Goal: Contribute content: Contribute content

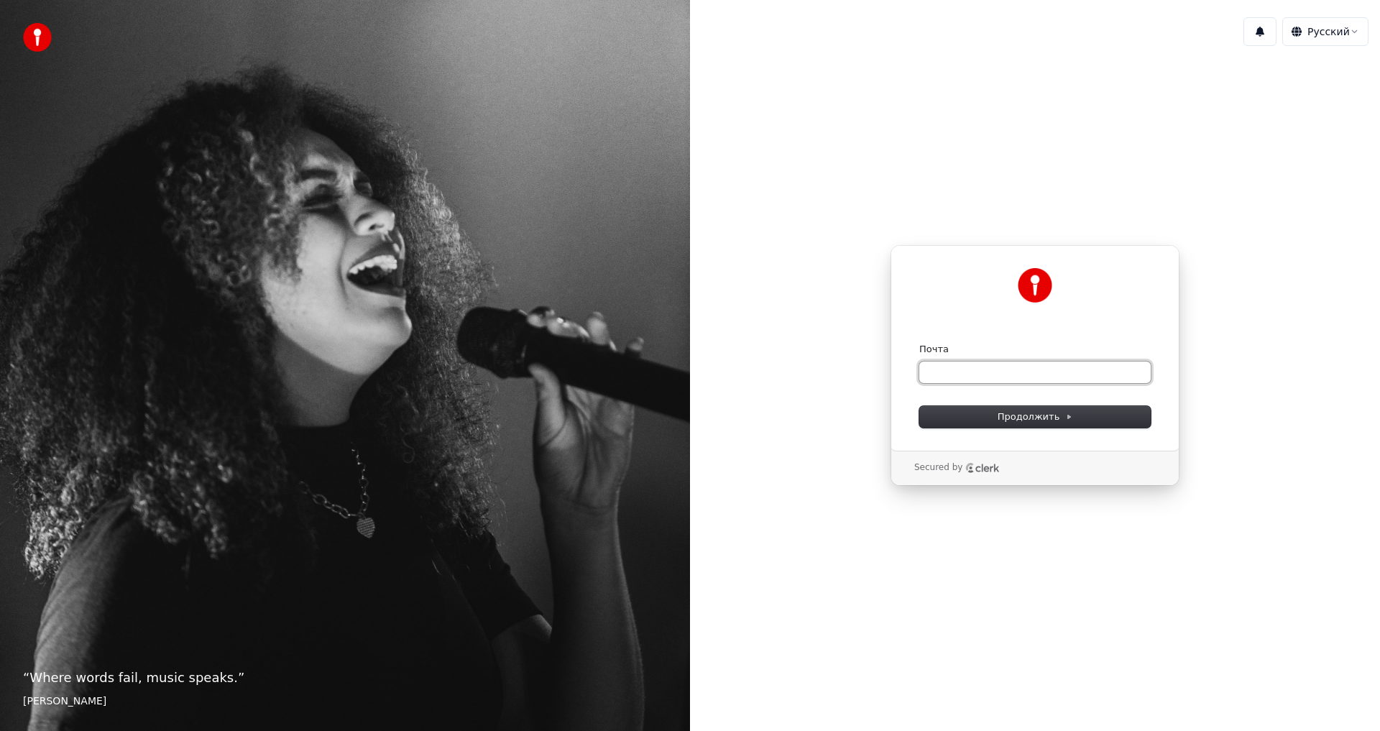
click at [942, 371] on input "Почта" at bounding box center [1034, 372] width 231 height 22
click at [1041, 420] on span "Продолжить" at bounding box center [1034, 416] width 75 height 13
type input "**********"
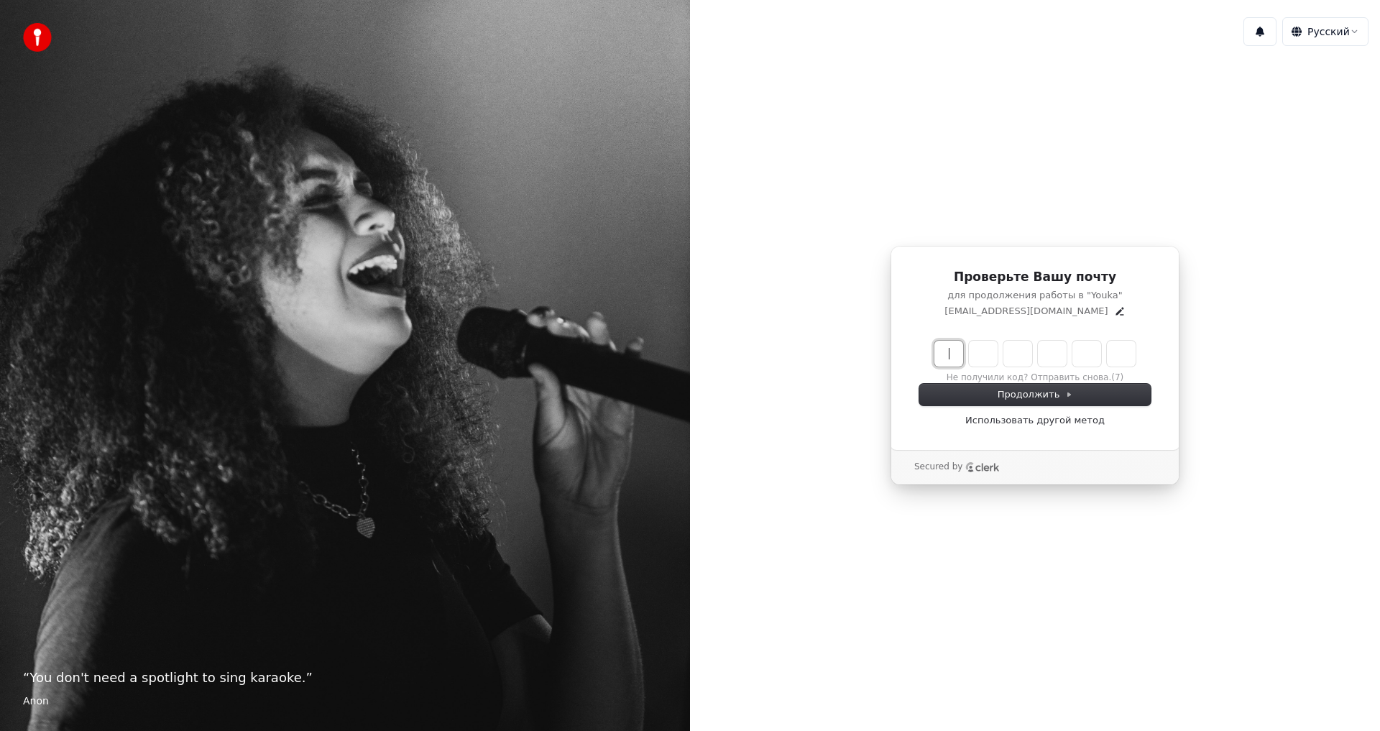
click at [946, 349] on input "Enter verification code" at bounding box center [1049, 354] width 230 height 26
type input "******"
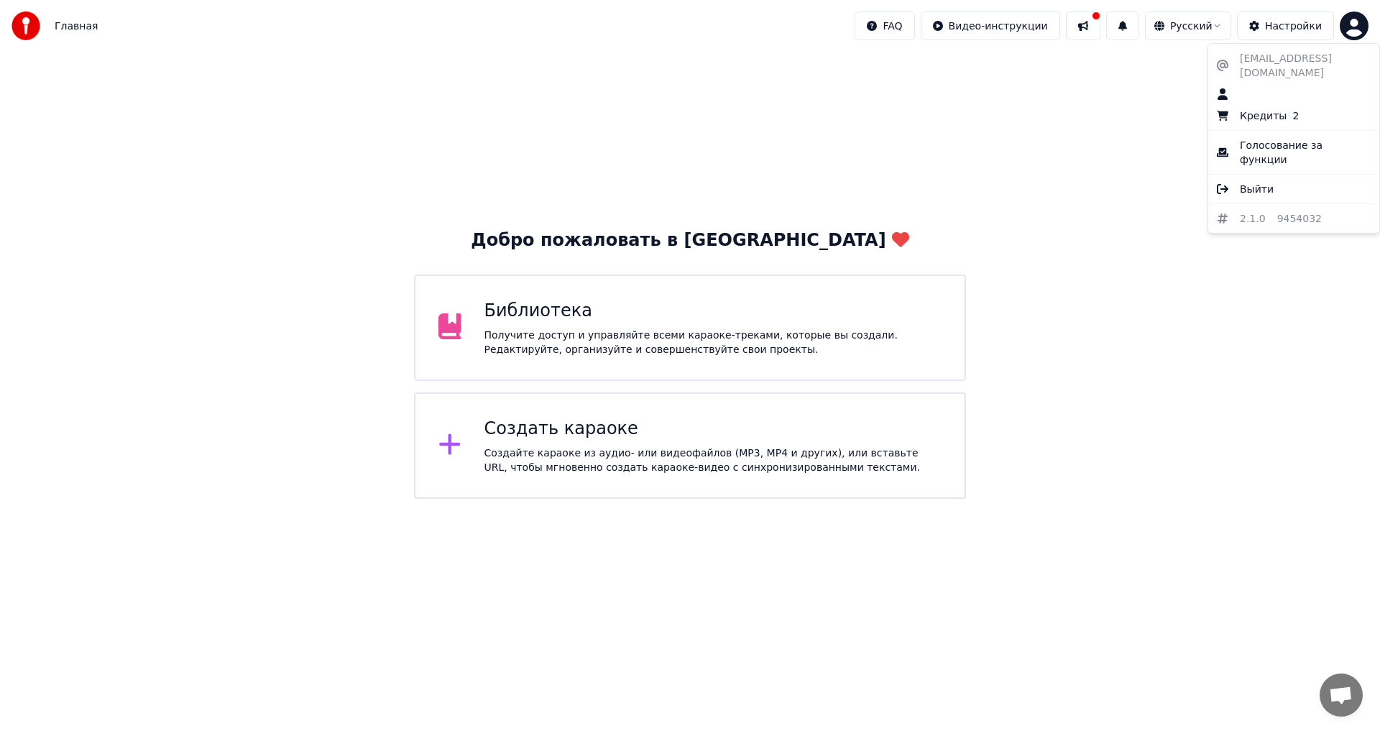
click at [1352, 25] on html "Главная FAQ Видео-инструкции Русский Настройки Добро пожаловать в Youka Библиот…" at bounding box center [690, 337] width 1380 height 675
click at [560, 435] on html "Главная FAQ Видео-инструкции Русский Настройки Добро пожаловать в Youka Библиот…" at bounding box center [690, 337] width 1380 height 675
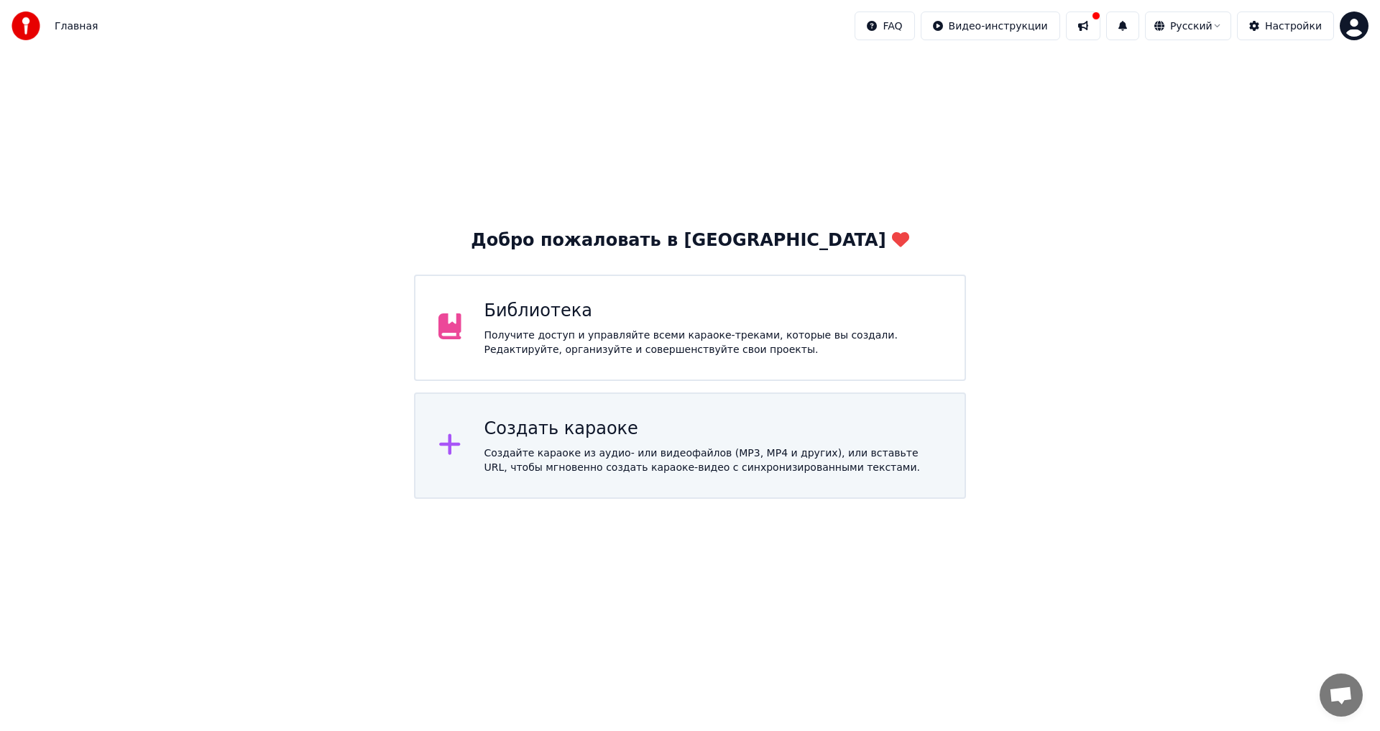
click at [567, 433] on div "Создать караоке" at bounding box center [713, 428] width 458 height 23
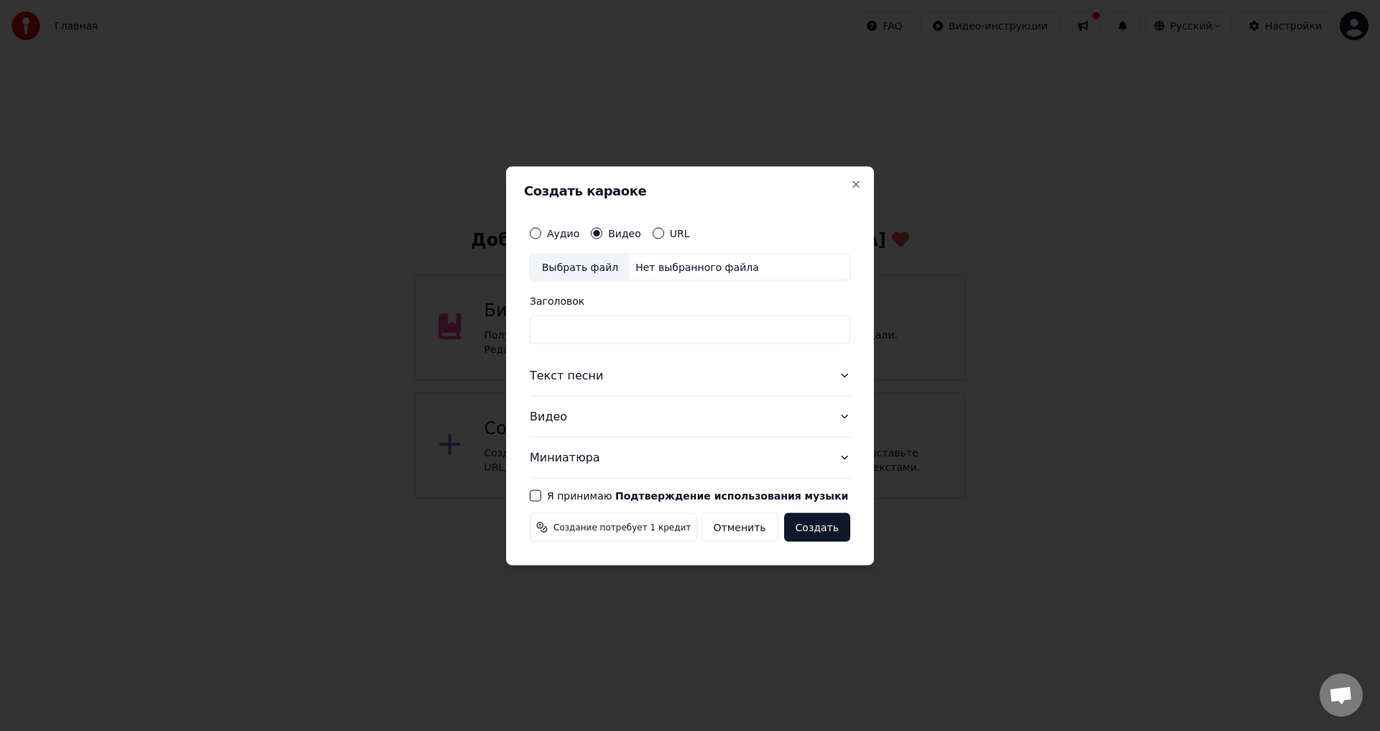
click at [555, 267] on div "Выбрать файл" at bounding box center [579, 267] width 99 height 26
type input "**********"
click at [551, 380] on button "Текст песни" at bounding box center [690, 375] width 320 height 40
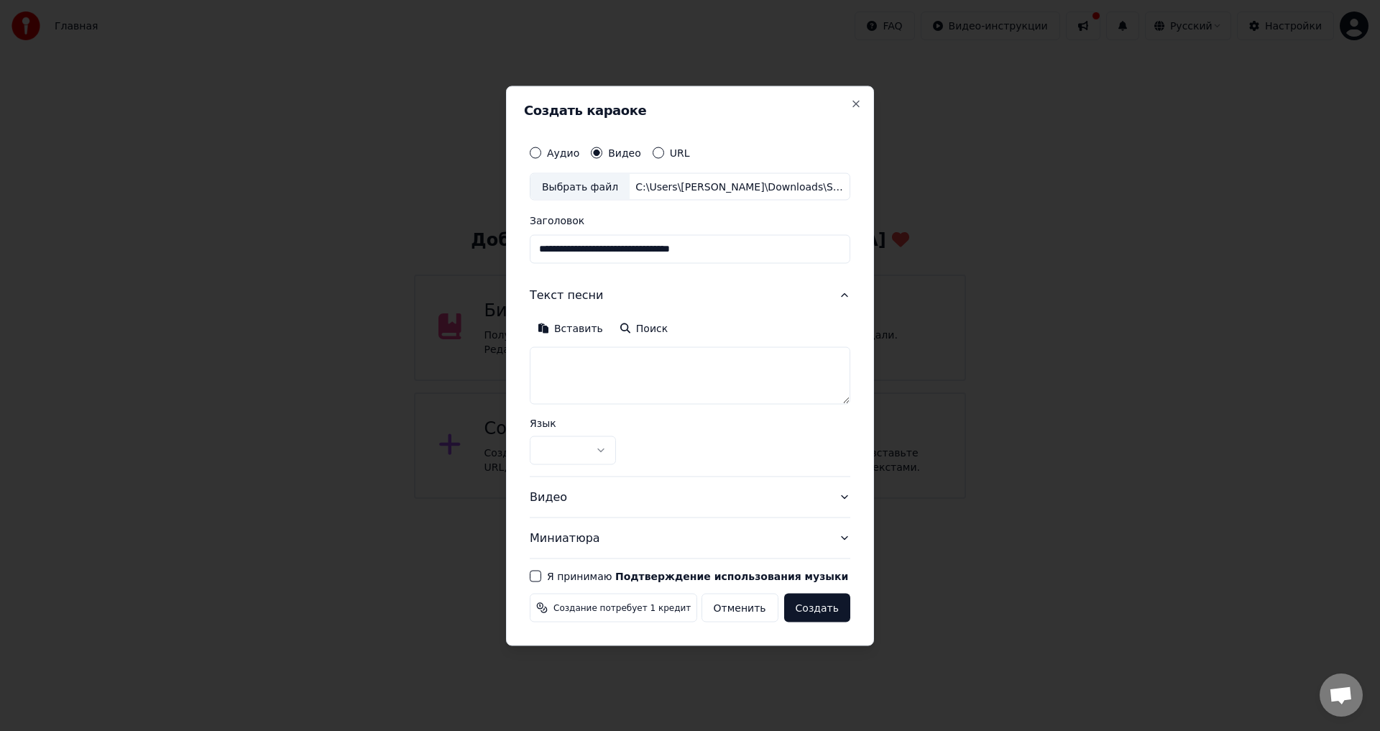
click at [546, 366] on textarea at bounding box center [690, 374] width 320 height 57
paste textarea "**********"
type textarea "**********"
click at [534, 577] on button "Я принимаю Подтверждение использования музыки" at bounding box center [535, 575] width 11 height 11
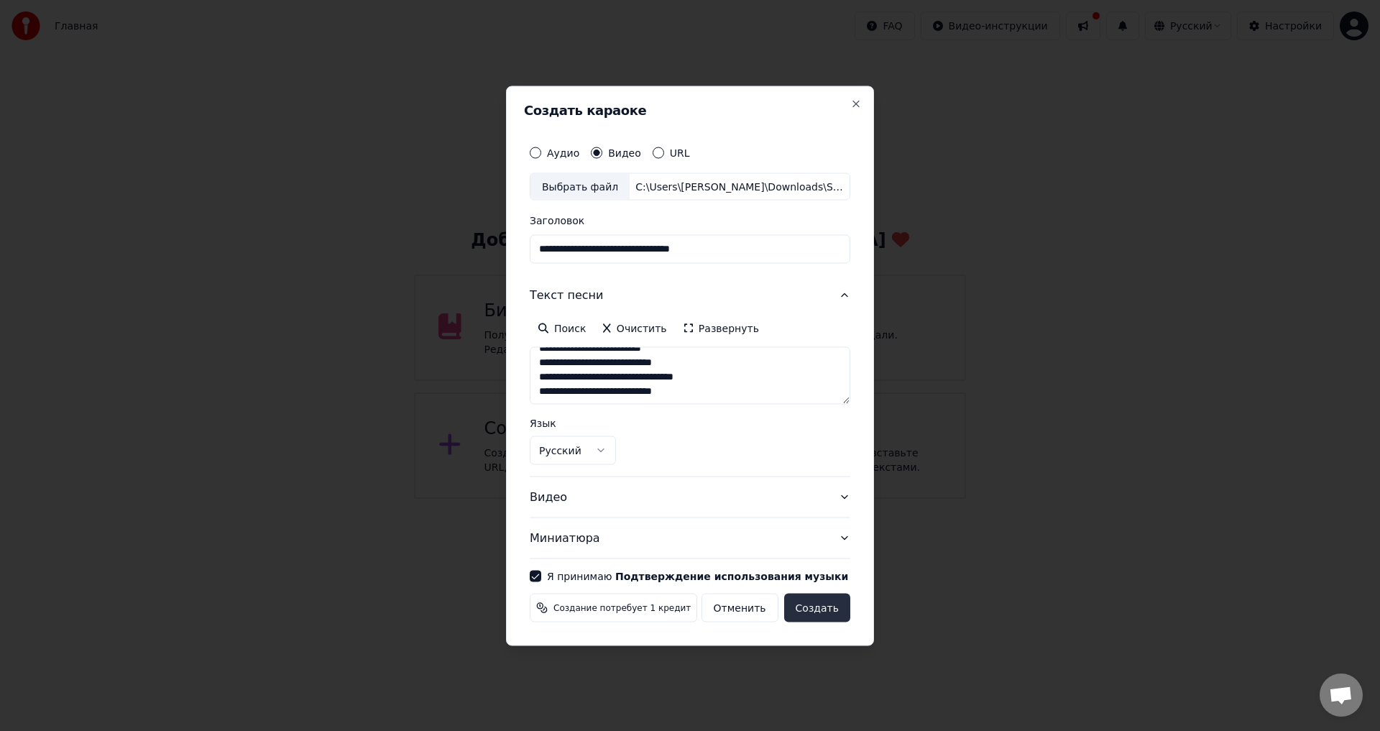
click at [818, 611] on button "Создать" at bounding box center [817, 607] width 66 height 29
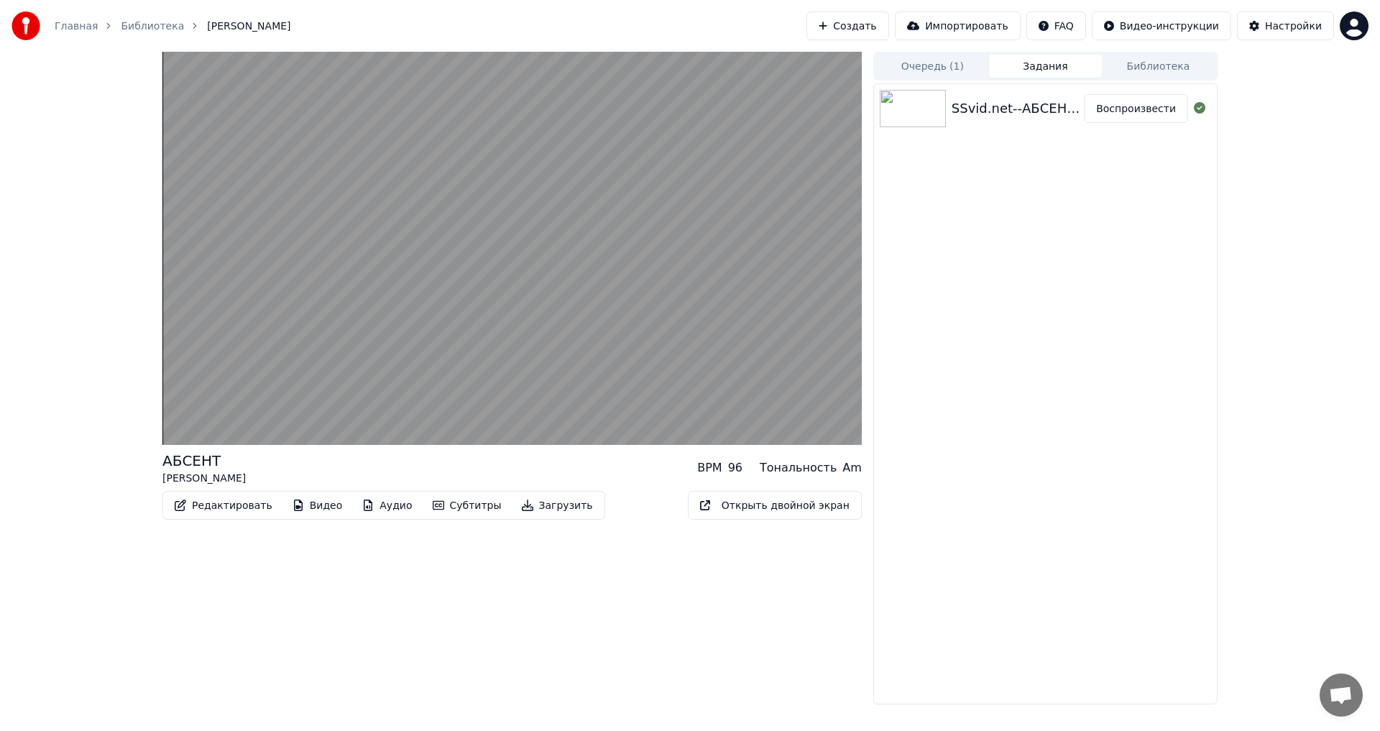
click at [362, 506] on button "Аудио" at bounding box center [387, 505] width 67 height 23
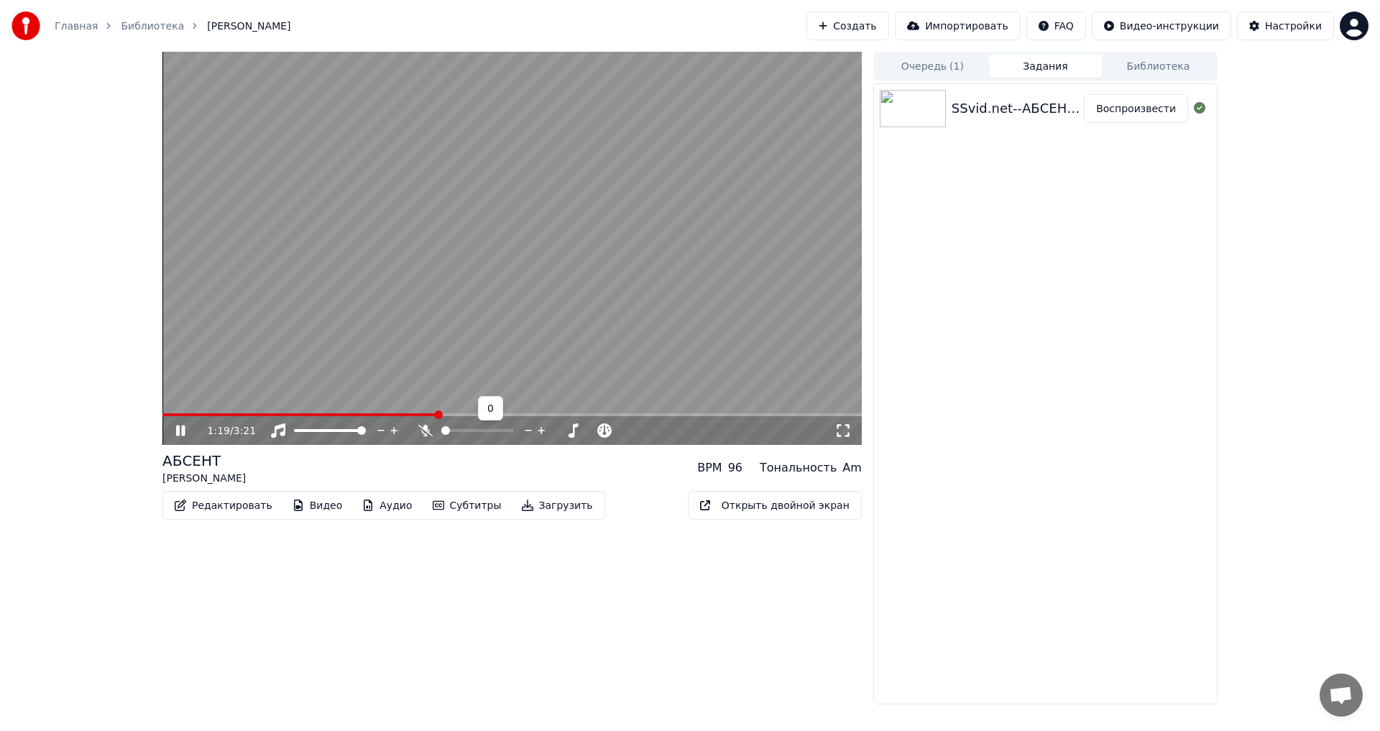
click at [423, 430] on icon at bounding box center [425, 430] width 14 height 14
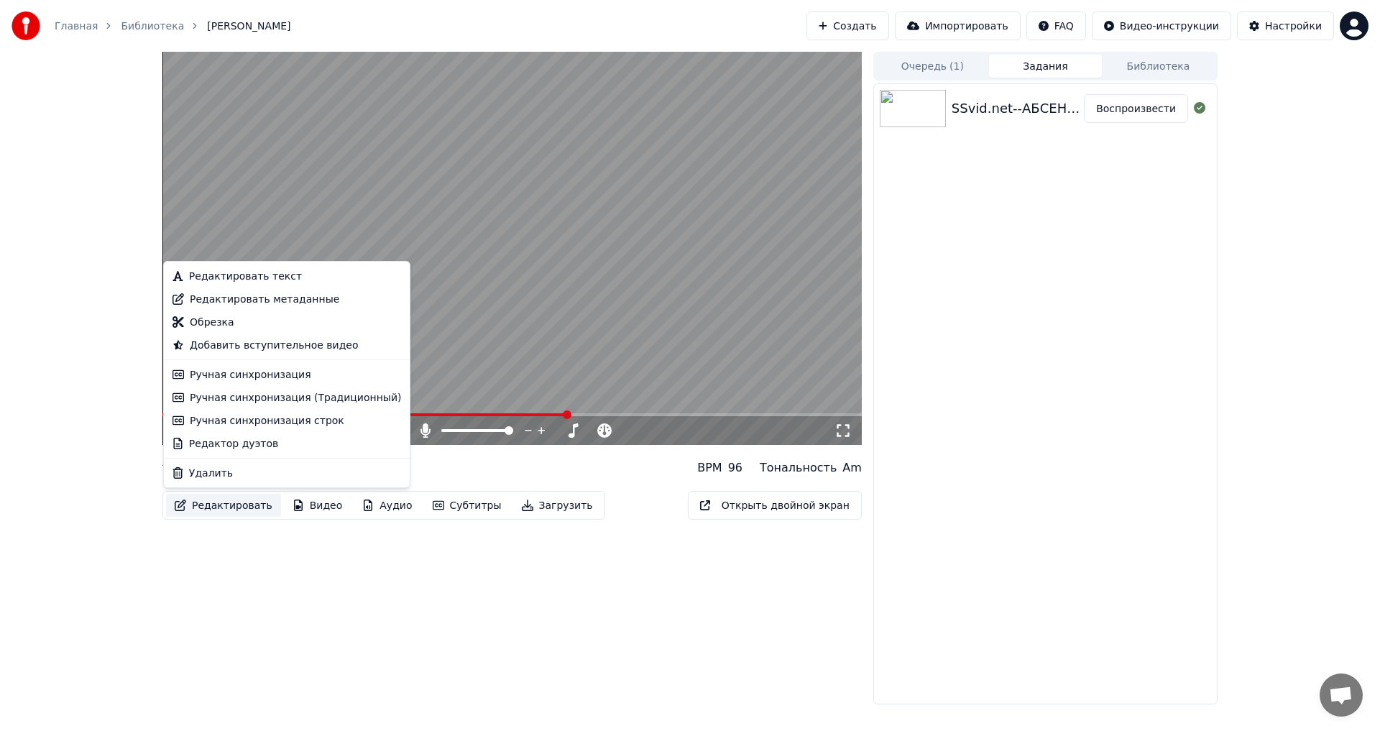
click at [243, 505] on button "Редактировать" at bounding box center [223, 505] width 115 height 23
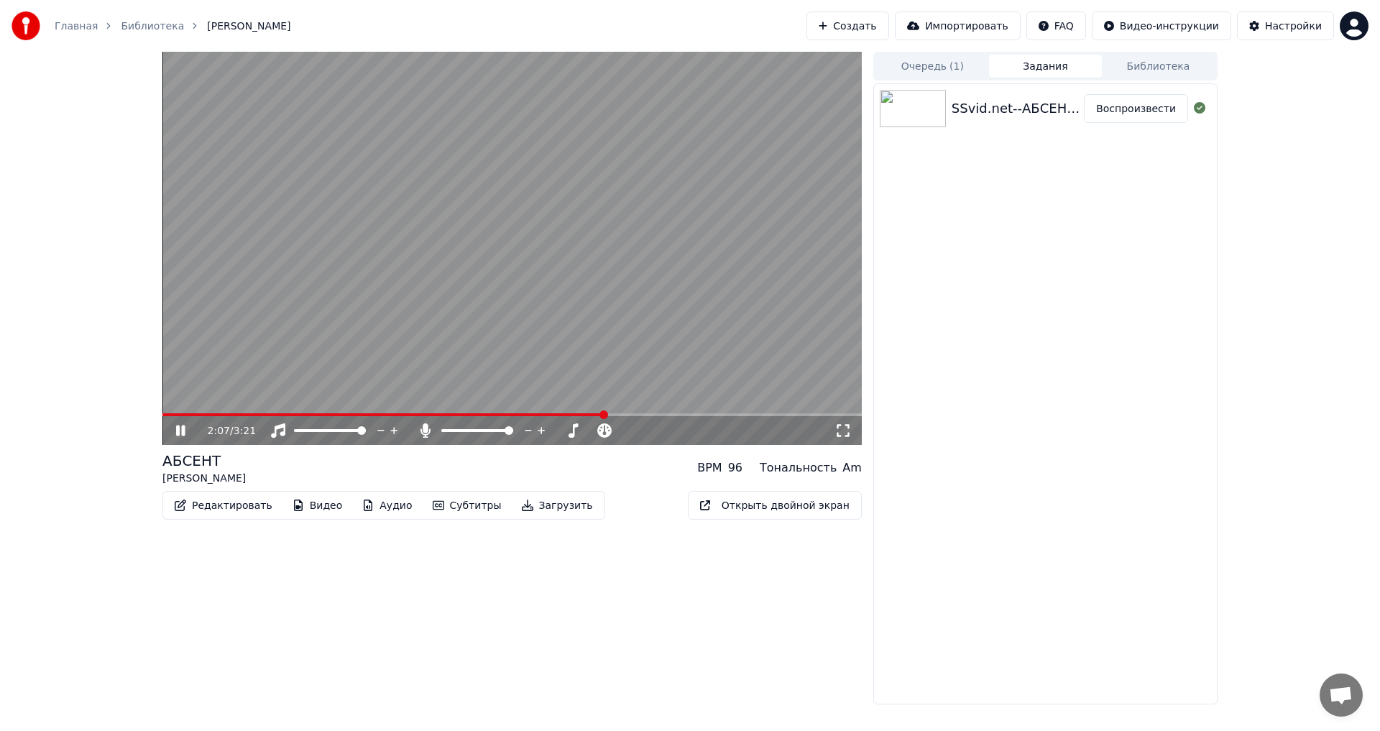
click at [202, 412] on video at bounding box center [511, 248] width 699 height 393
click at [184, 414] on span at bounding box center [383, 414] width 443 height 3
click at [221, 416] on span at bounding box center [511, 414] width 699 height 3
click at [178, 431] on icon at bounding box center [180, 430] width 11 height 13
click at [253, 406] on video at bounding box center [511, 248] width 699 height 393
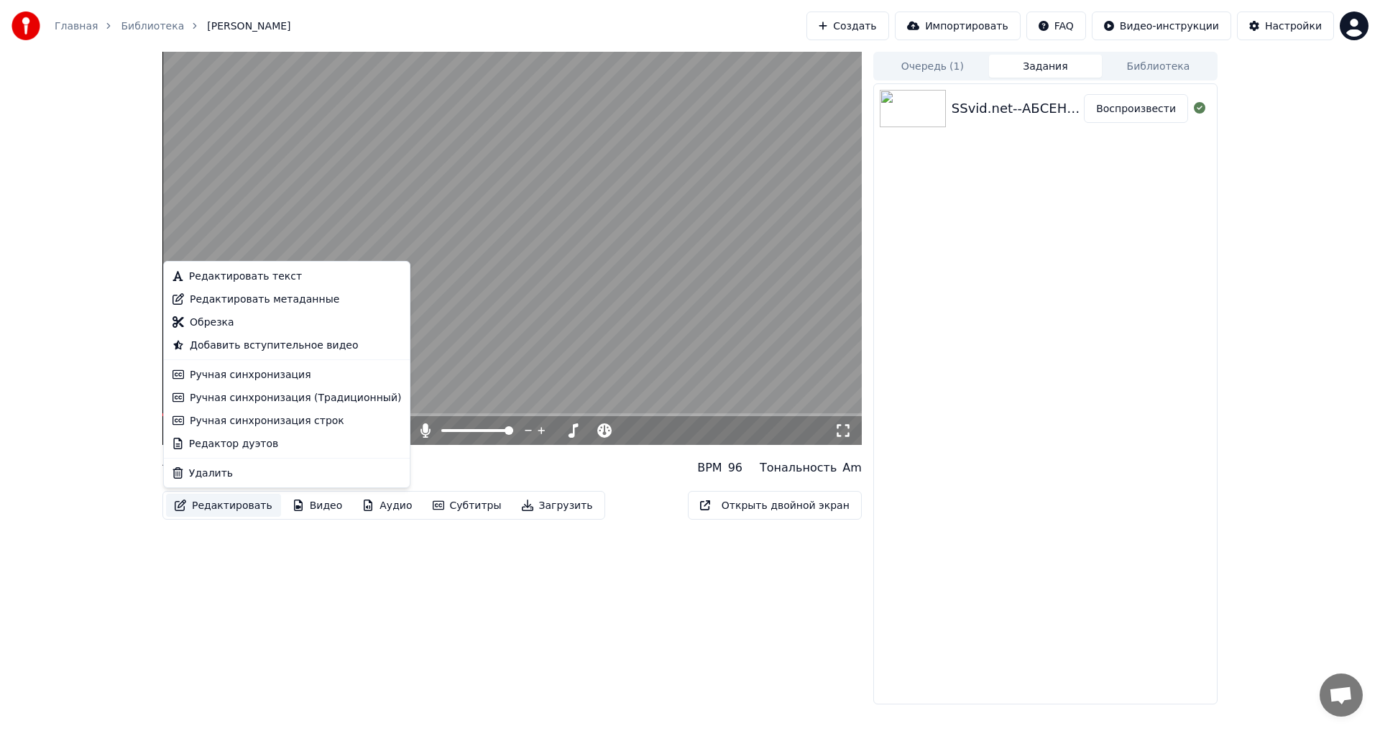
click at [208, 504] on button "Редактировать" at bounding box center [223, 505] width 115 height 23
click at [227, 277] on div "Редактировать текст" at bounding box center [245, 276] width 113 height 14
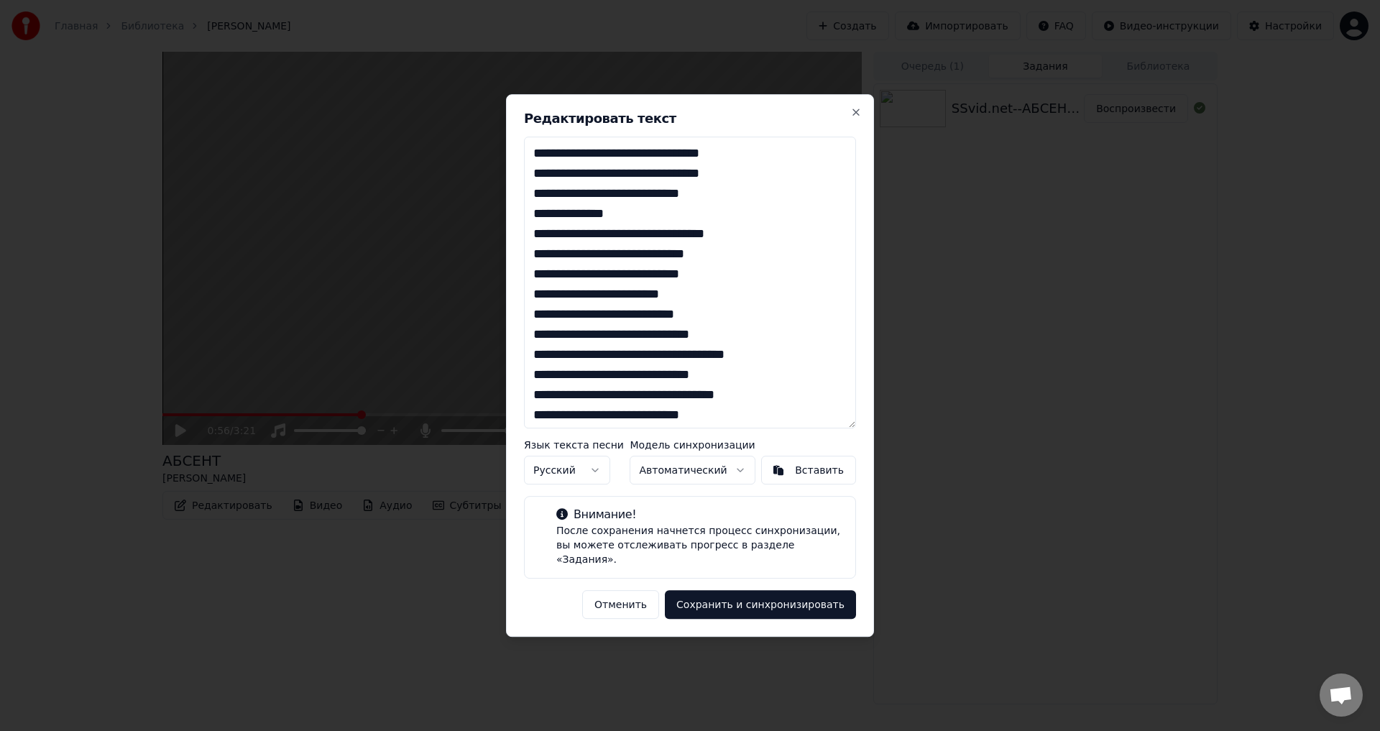
drag, startPoint x: 533, startPoint y: 356, endPoint x: 771, endPoint y: 376, distance: 238.6
click at [771, 376] on textarea at bounding box center [690, 283] width 332 height 292
click at [726, 384] on textarea at bounding box center [690, 283] width 332 height 292
type textarea "**********"
click at [747, 604] on button "Сохранить и синхронизировать" at bounding box center [760, 604] width 191 height 29
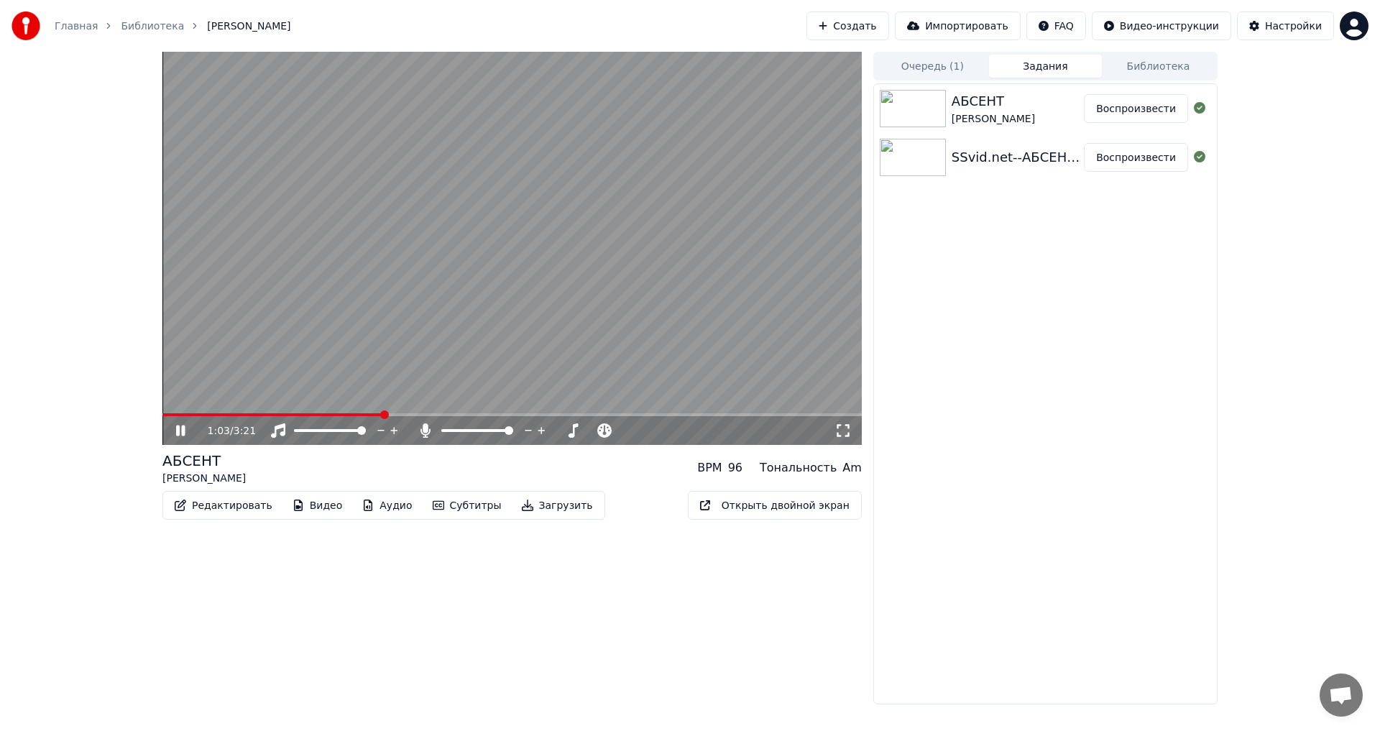
click at [352, 415] on span at bounding box center [272, 414] width 221 height 3
click at [312, 415] on span at bounding box center [236, 414] width 149 height 3
click at [348, 400] on div "100 100" at bounding box center [345, 408] width 38 height 24
click at [179, 431] on icon at bounding box center [180, 430] width 9 height 11
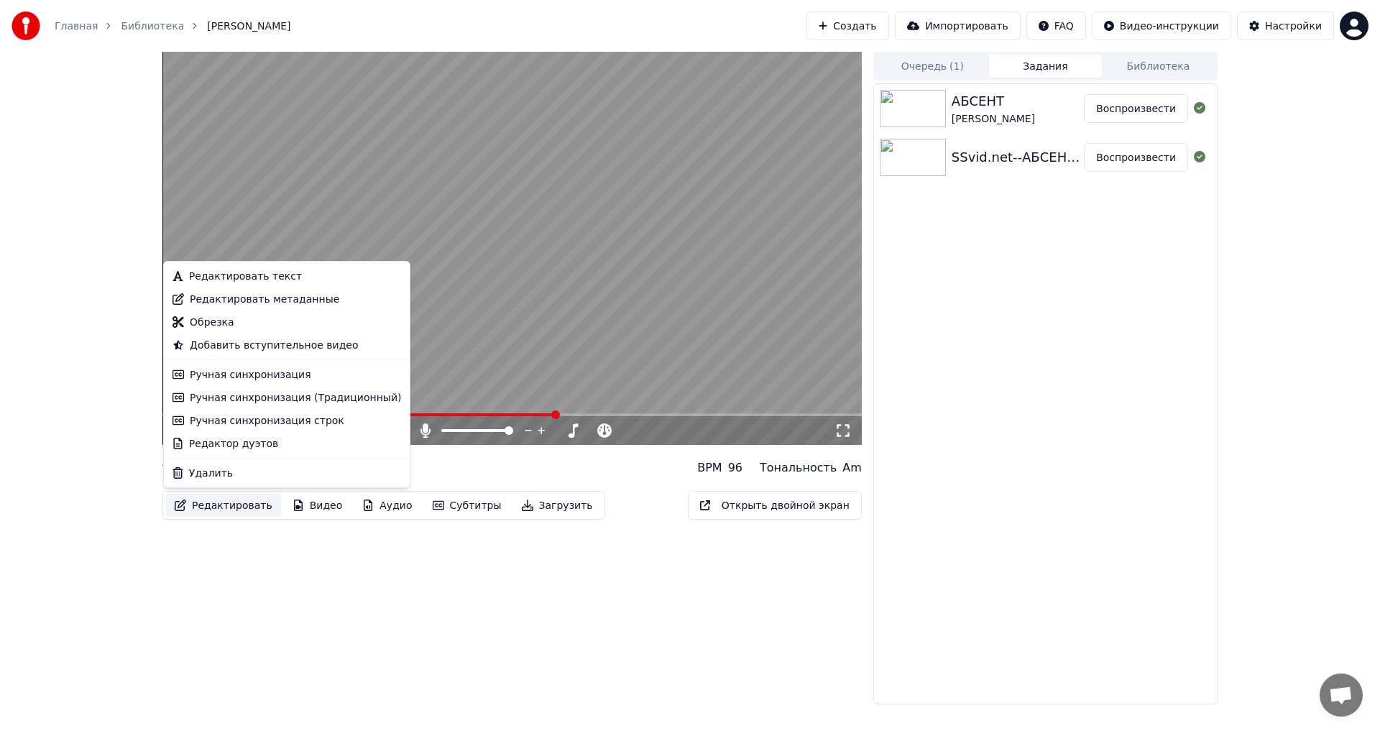
click at [216, 509] on button "Редактировать" at bounding box center [223, 505] width 115 height 23
click at [244, 273] on div "Редактировать текст" at bounding box center [245, 276] width 113 height 14
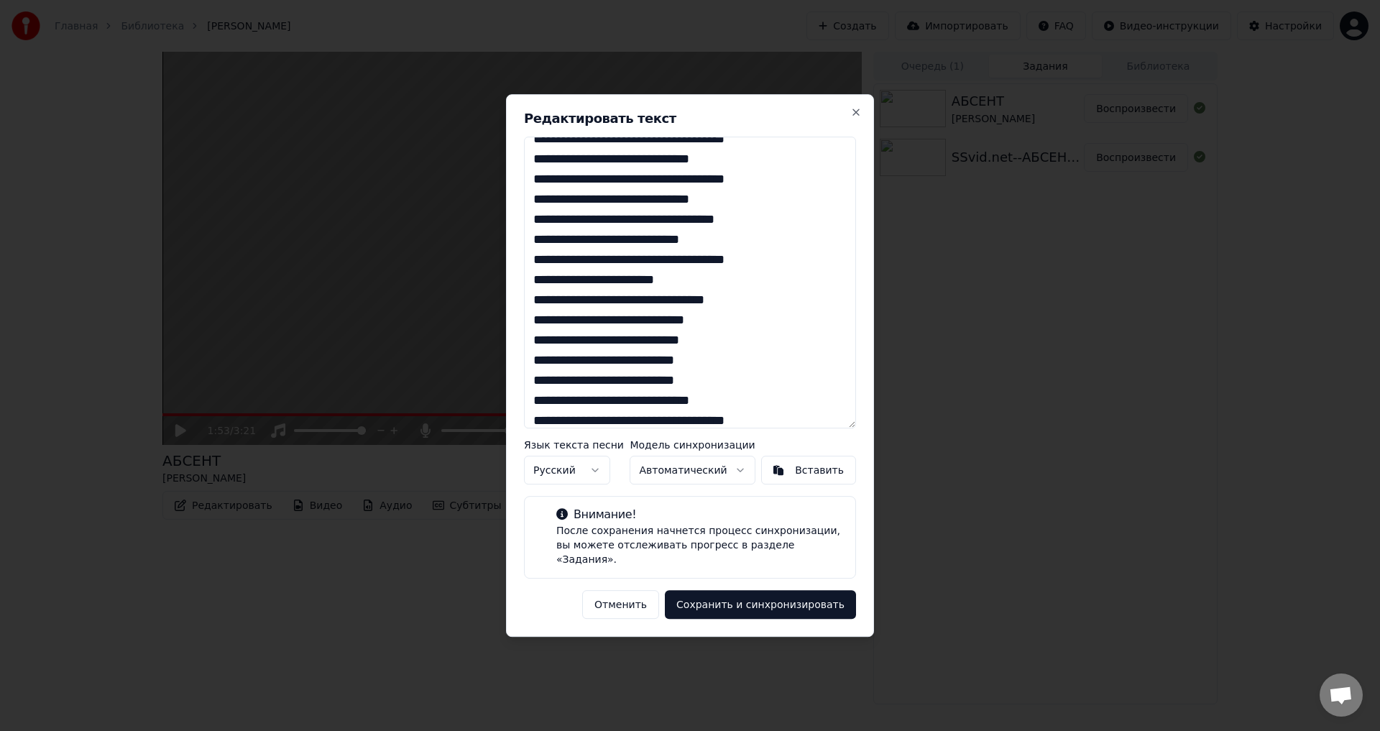
scroll to position [287, 0]
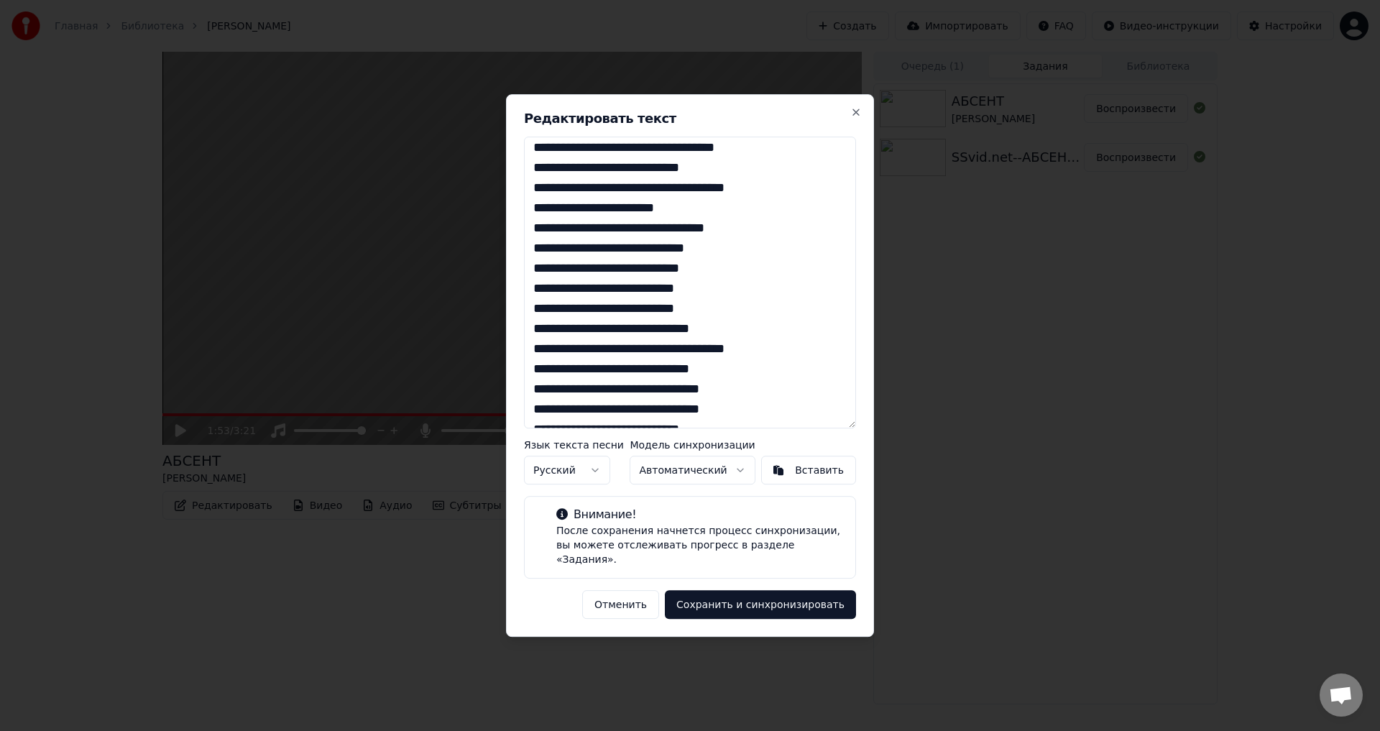
click at [722, 377] on textarea at bounding box center [690, 283] width 332 height 292
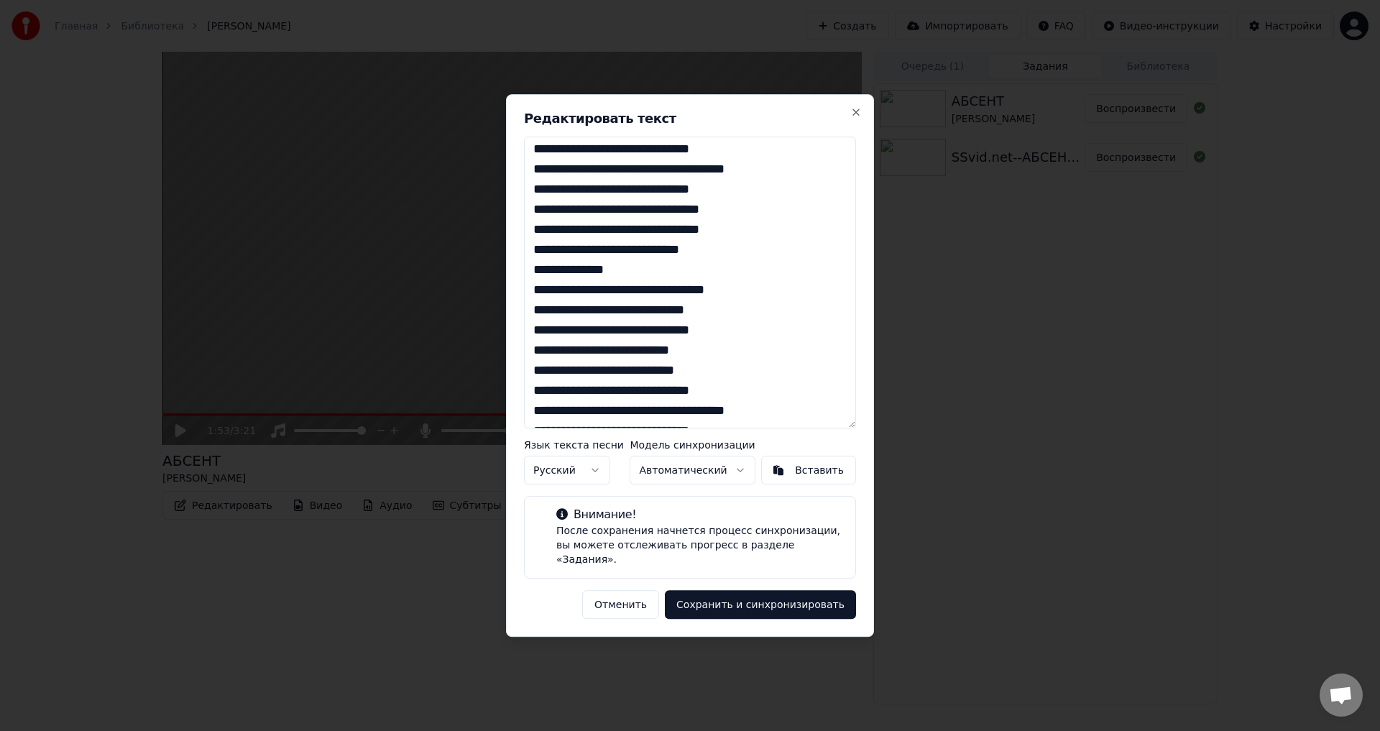
scroll to position [525, 0]
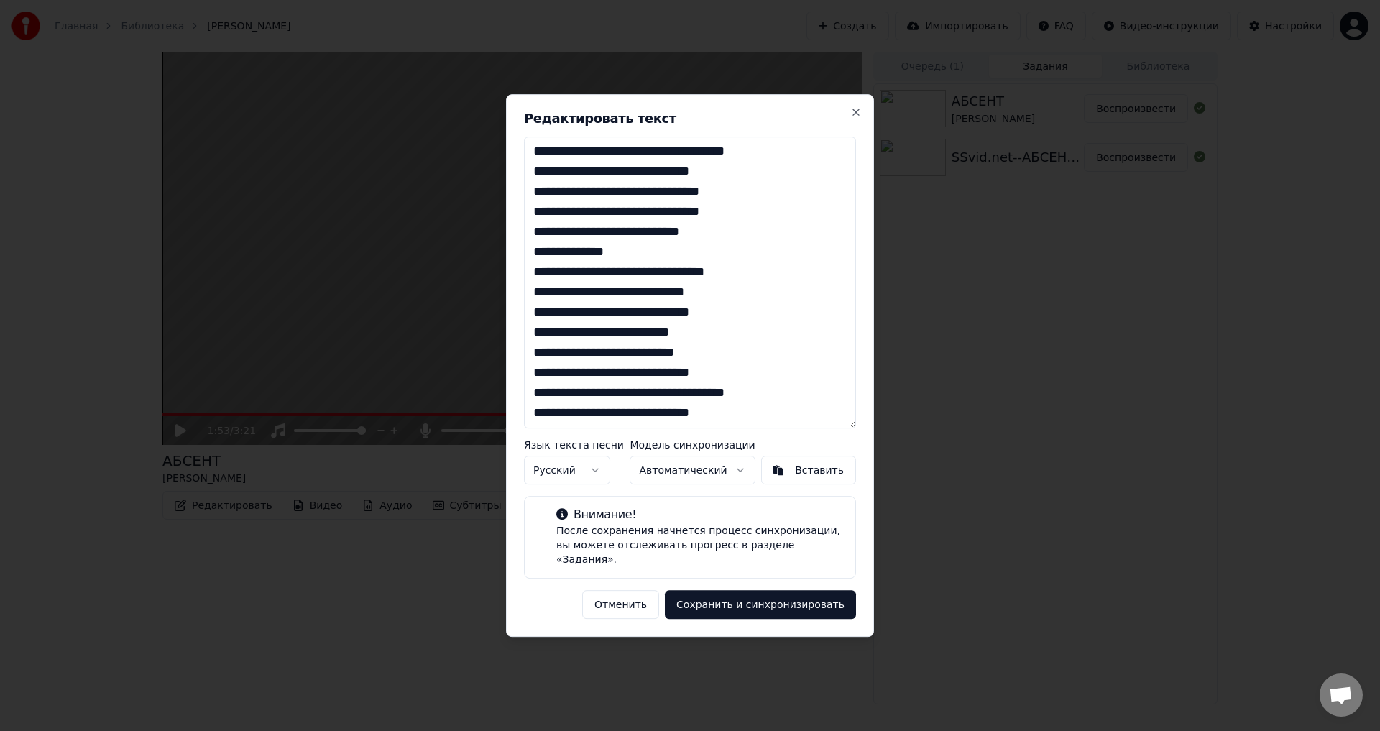
click at [727, 420] on textarea at bounding box center [690, 283] width 332 height 292
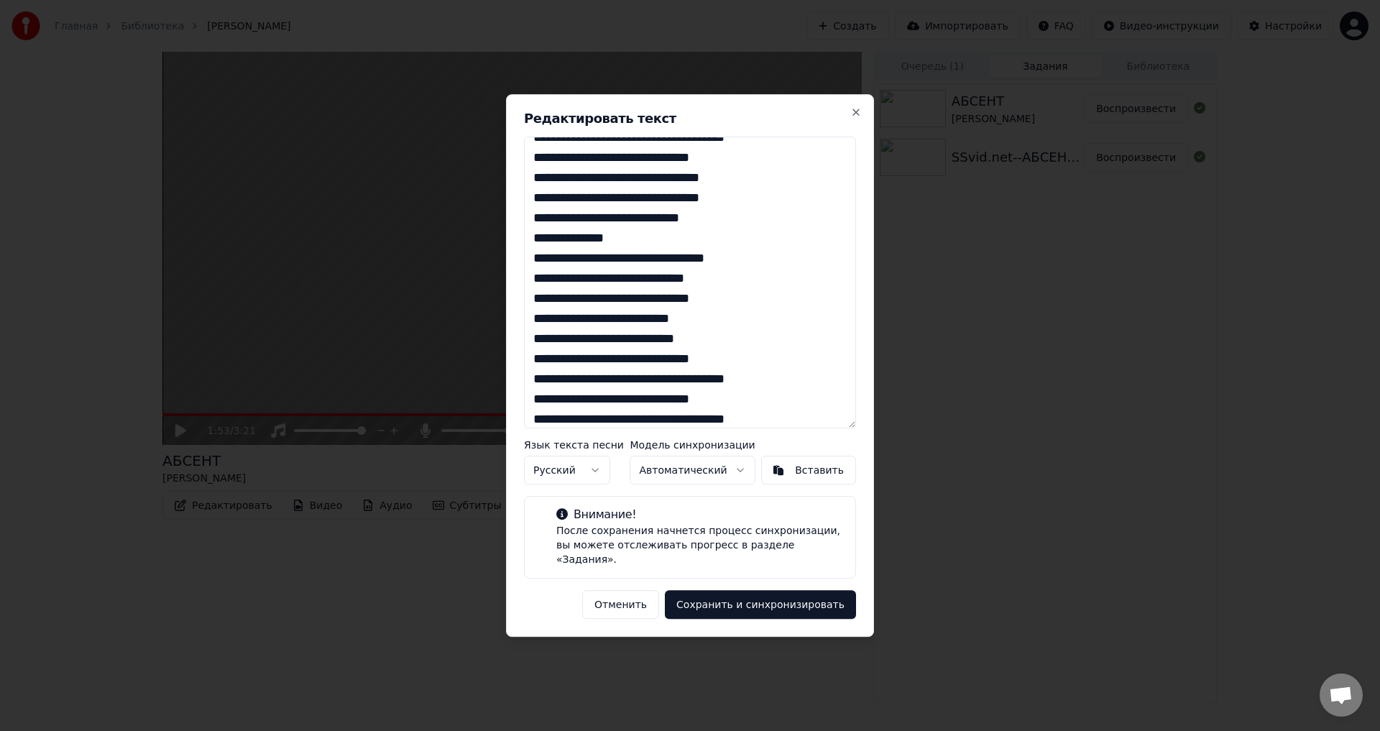
scroll to position [559, 0]
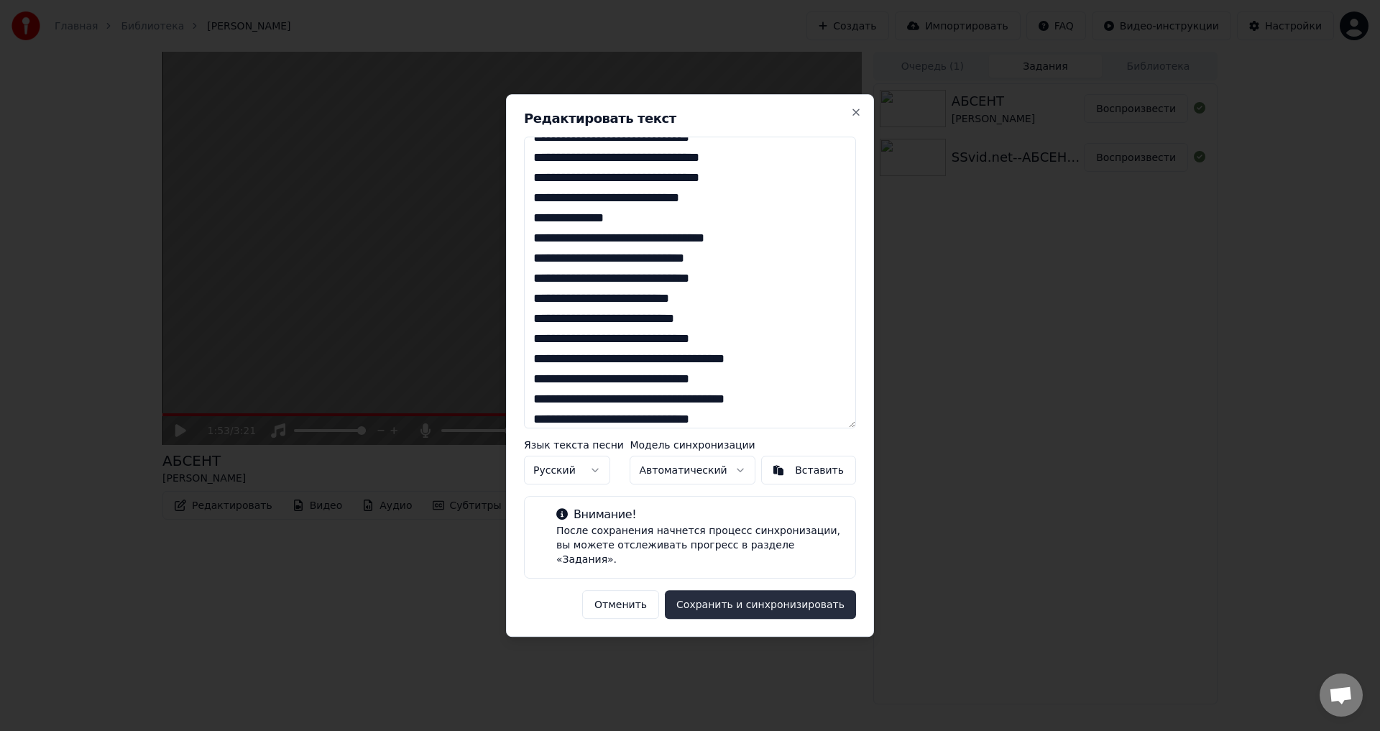
type textarea "**********"
click at [722, 599] on button "Сохранить и синхронизировать" at bounding box center [760, 604] width 191 height 29
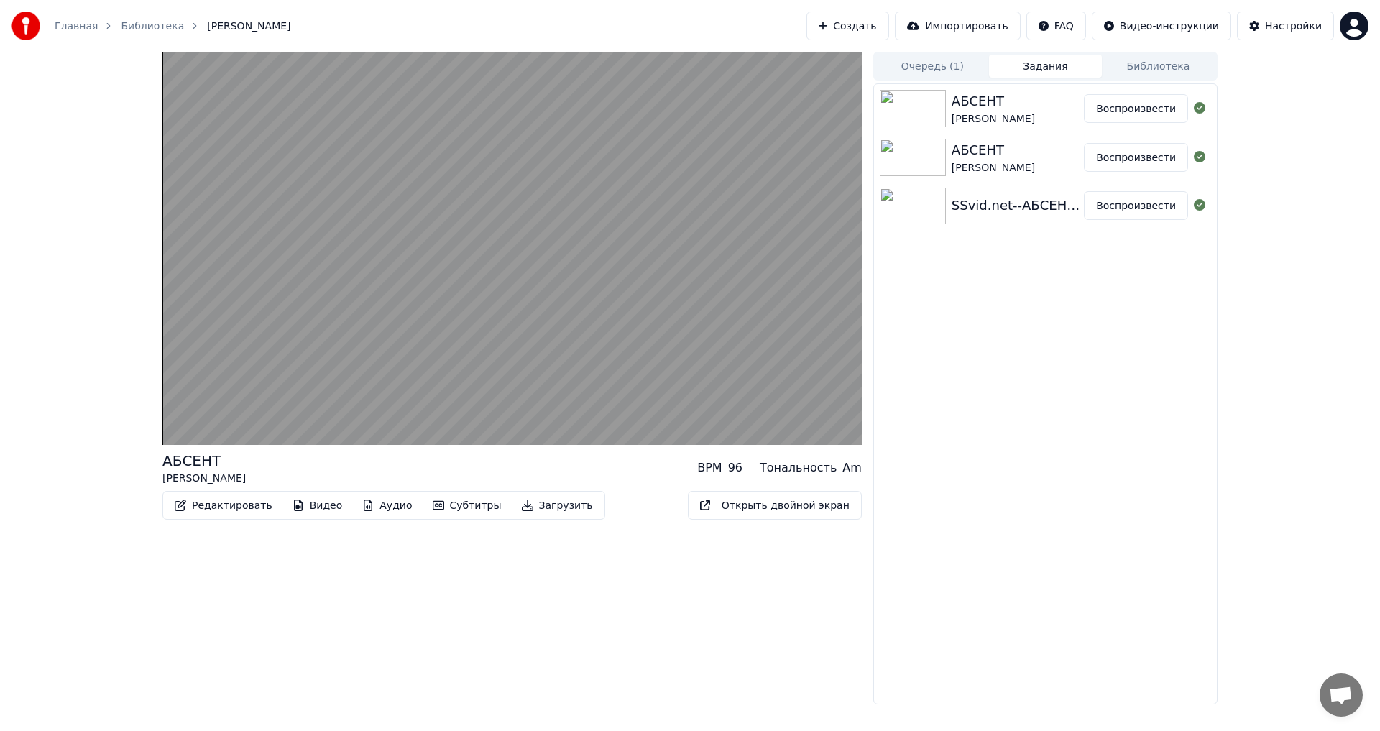
click at [381, 416] on video at bounding box center [511, 248] width 699 height 393
click at [257, 415] on video at bounding box center [511, 248] width 699 height 393
click at [229, 374] on video at bounding box center [511, 248] width 699 height 393
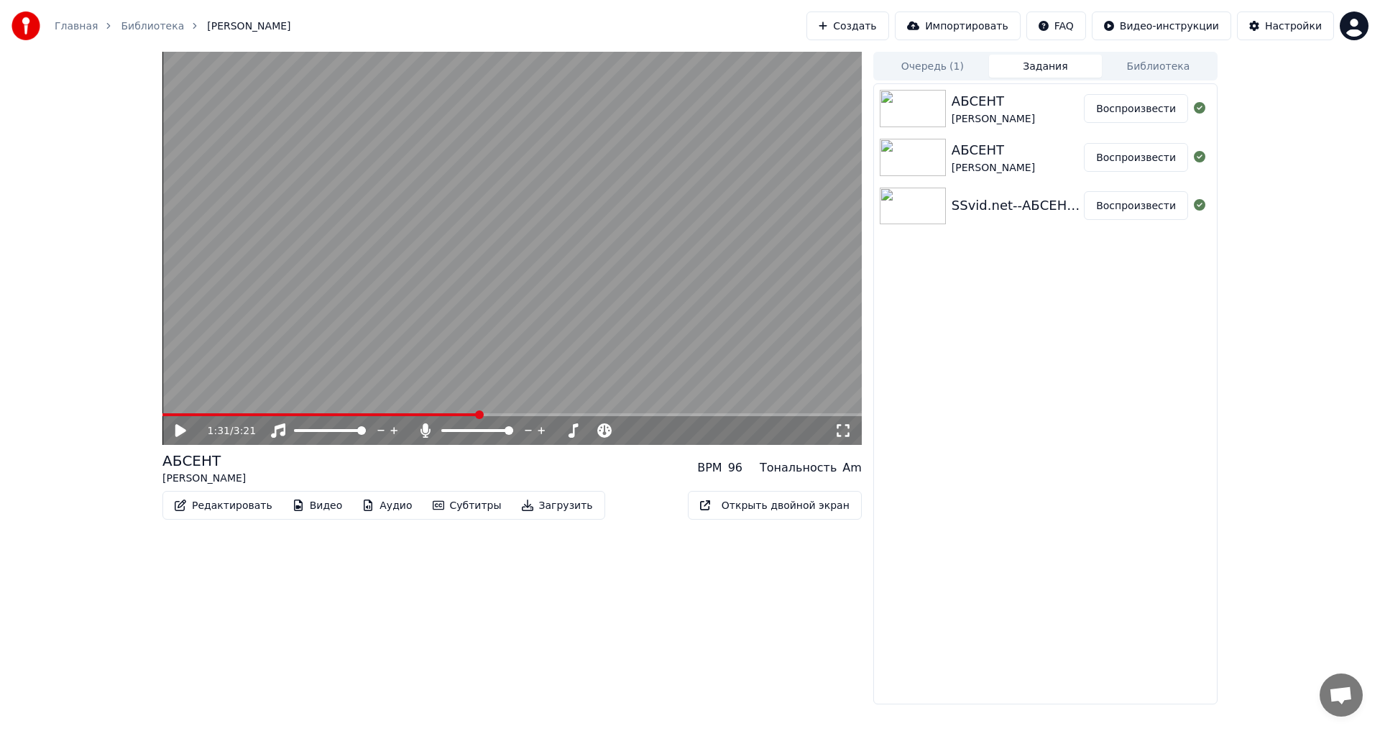
click at [477, 414] on span at bounding box center [320, 414] width 316 height 3
click at [402, 412] on video at bounding box center [511, 248] width 699 height 393
click at [403, 412] on video at bounding box center [511, 248] width 699 height 393
click at [402, 414] on span at bounding box center [319, 414] width 315 height 3
click at [184, 432] on icon at bounding box center [180, 430] width 11 height 13
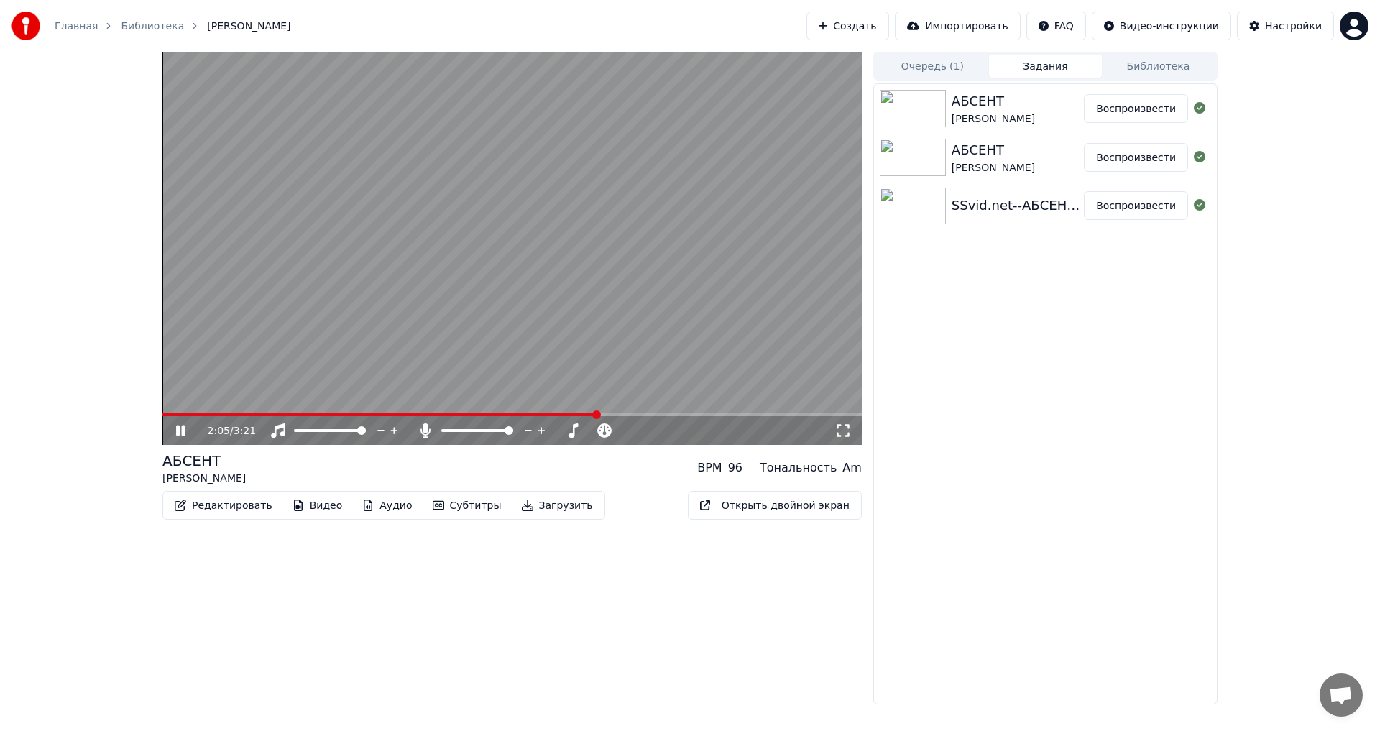
click at [597, 415] on span at bounding box center [379, 414] width 435 height 3
click at [353, 346] on video at bounding box center [511, 248] width 699 height 393
click at [180, 432] on icon at bounding box center [180, 430] width 11 height 13
click at [287, 317] on video at bounding box center [511, 248] width 699 height 393
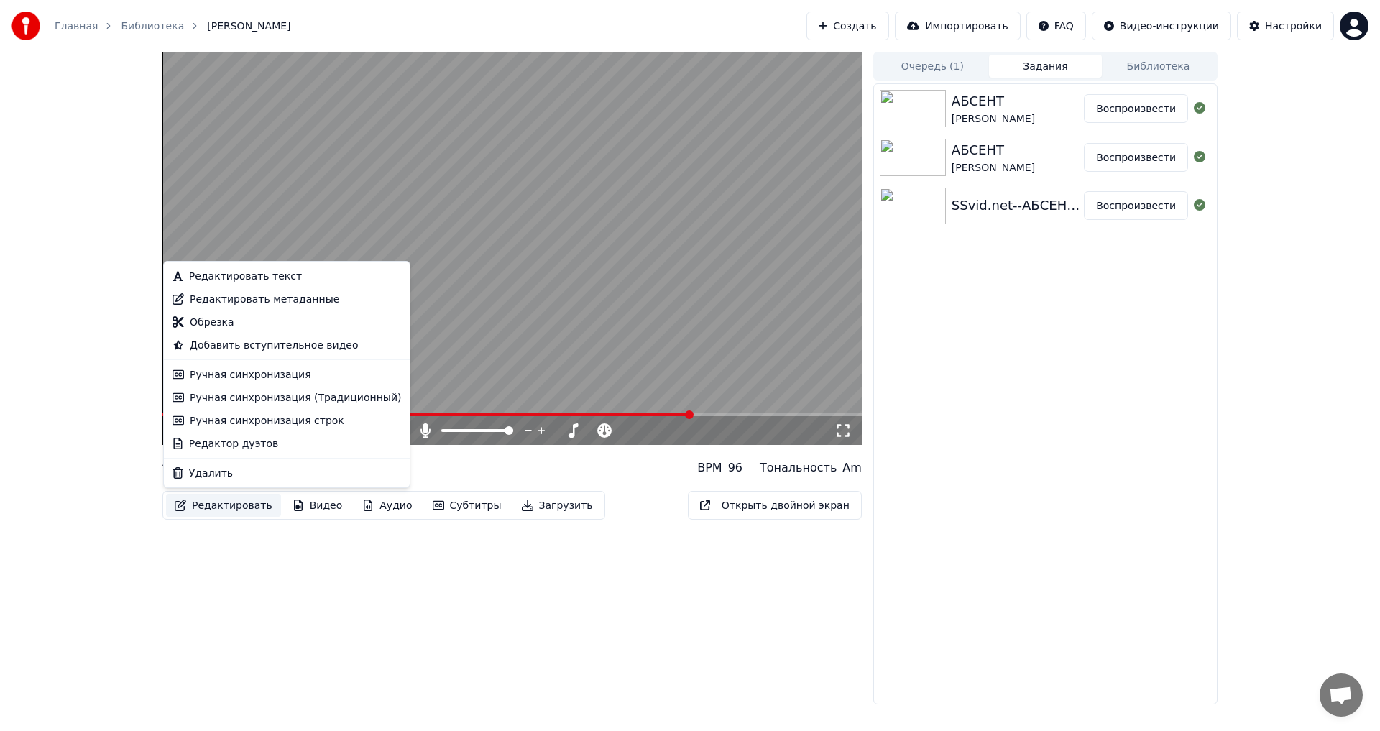
click at [207, 507] on button "Редактировать" at bounding box center [223, 505] width 115 height 23
click at [248, 278] on div "Редактировать текст" at bounding box center [245, 276] width 113 height 14
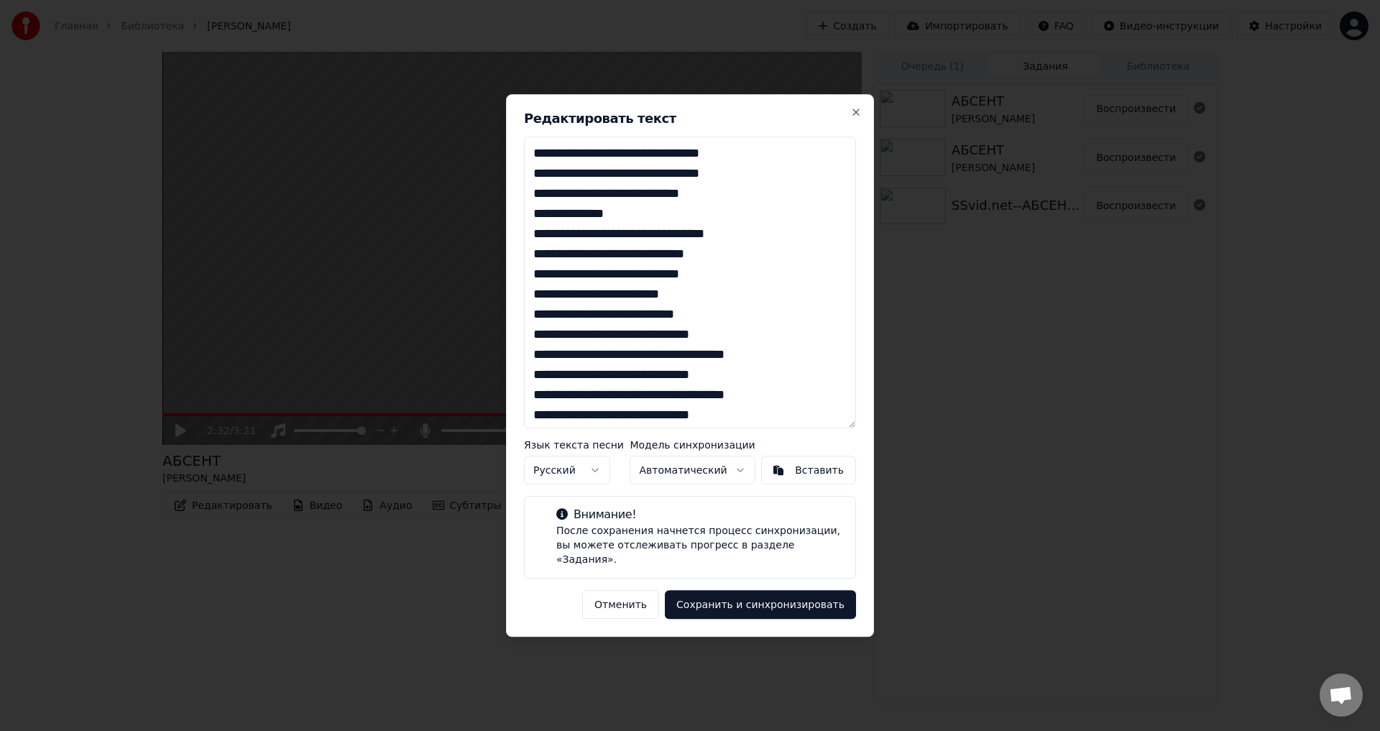
drag, startPoint x: 531, startPoint y: 318, endPoint x: 779, endPoint y: 420, distance: 268.4
click at [779, 420] on textarea at bounding box center [690, 283] width 332 height 292
click at [732, 425] on textarea at bounding box center [690, 283] width 332 height 292
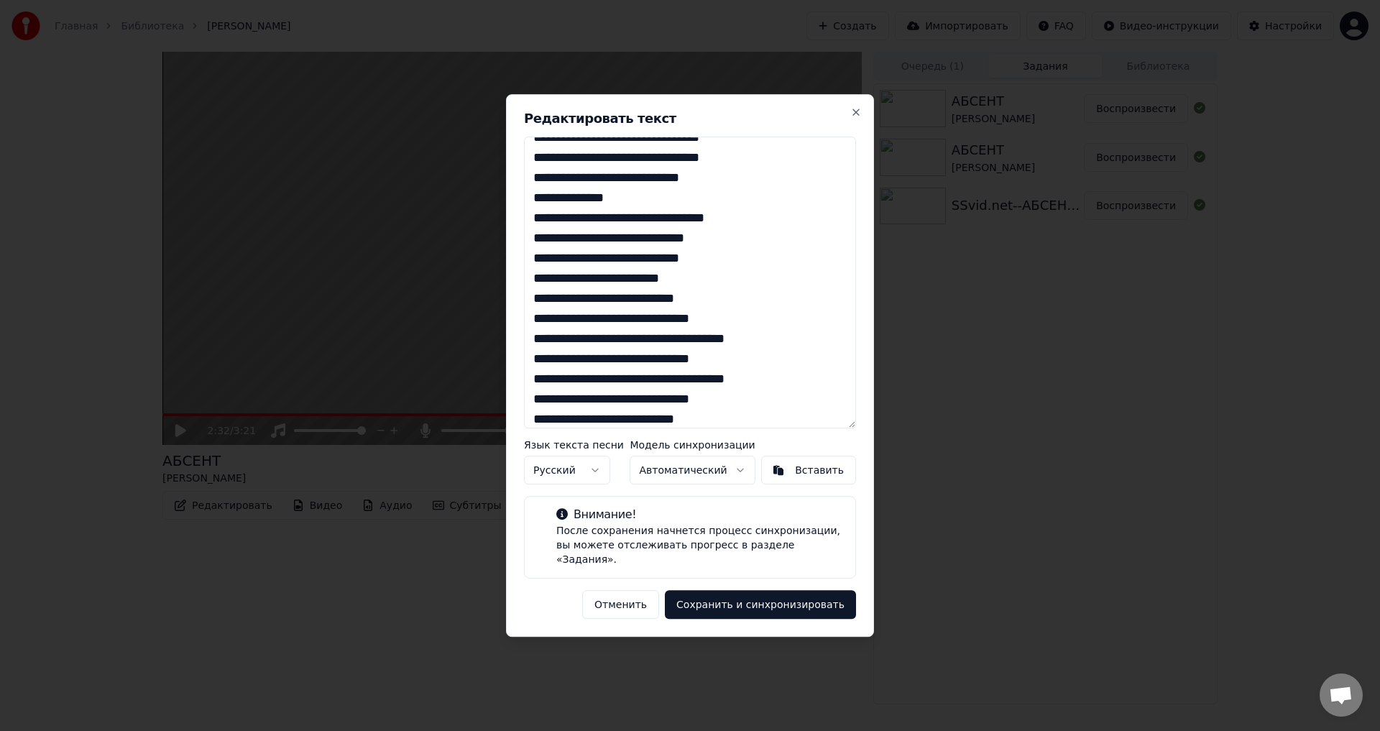
scroll to position [116, 0]
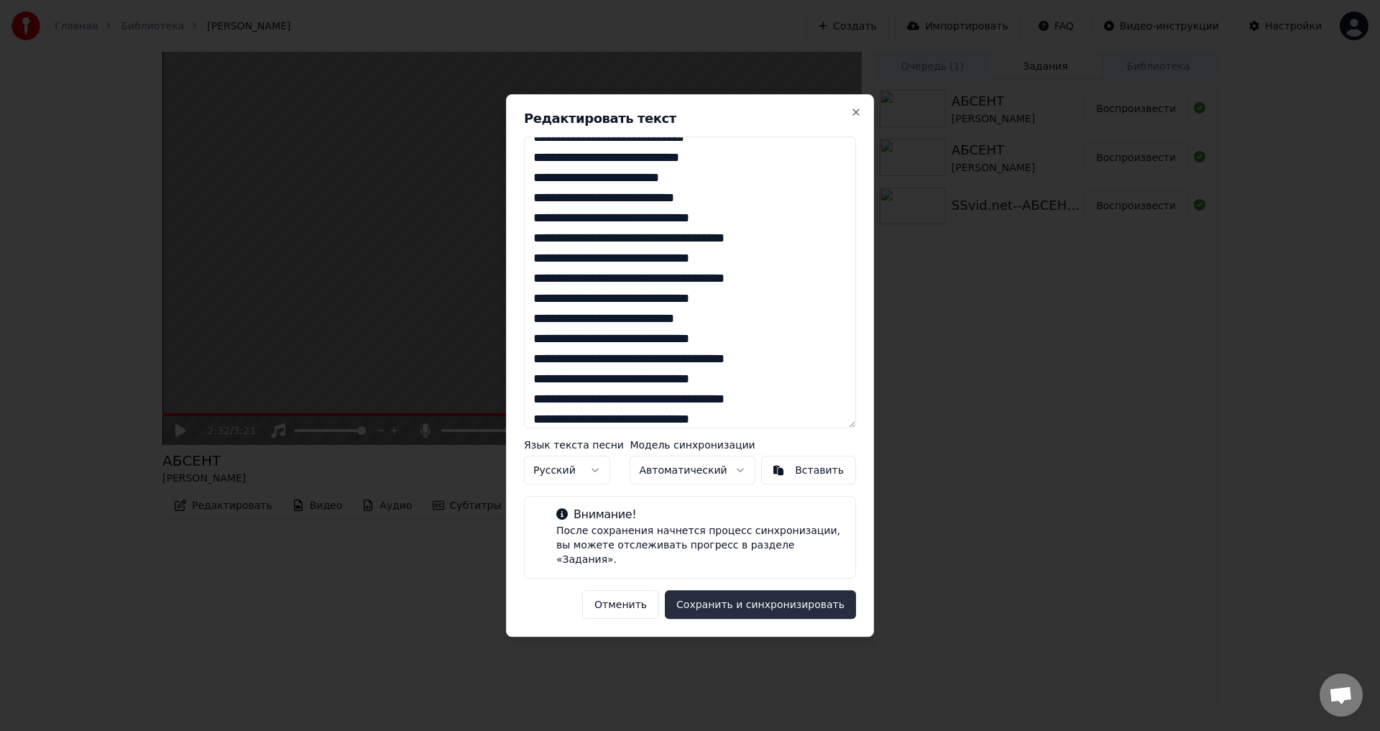
type textarea "**********"
click at [732, 599] on button "Сохранить и синхронизировать" at bounding box center [760, 604] width 191 height 29
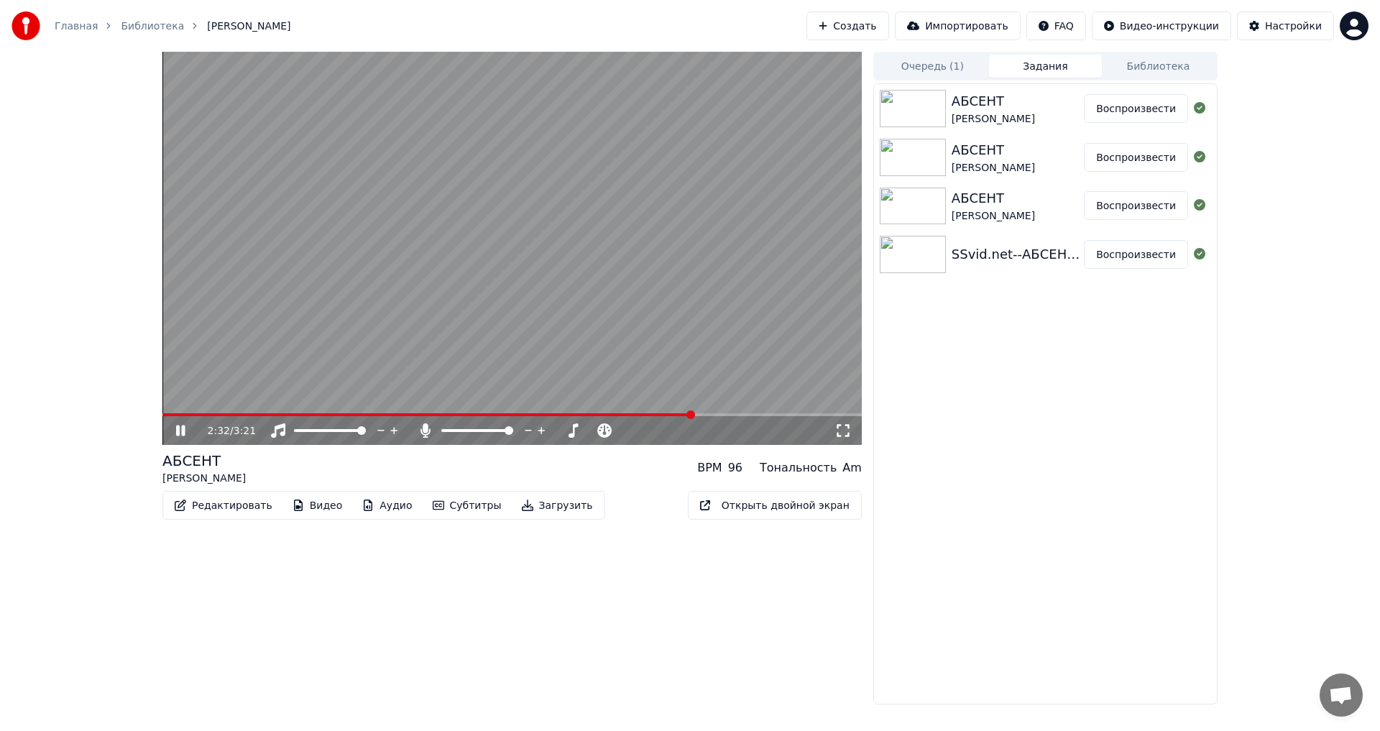
click at [535, 412] on video at bounding box center [511, 248] width 699 height 393
click at [580, 415] on span at bounding box center [370, 414] width 417 height 3
click at [177, 430] on icon at bounding box center [180, 430] width 11 height 13
click at [378, 397] on video at bounding box center [511, 248] width 699 height 393
click at [231, 507] on button "Редактировать" at bounding box center [223, 505] width 115 height 23
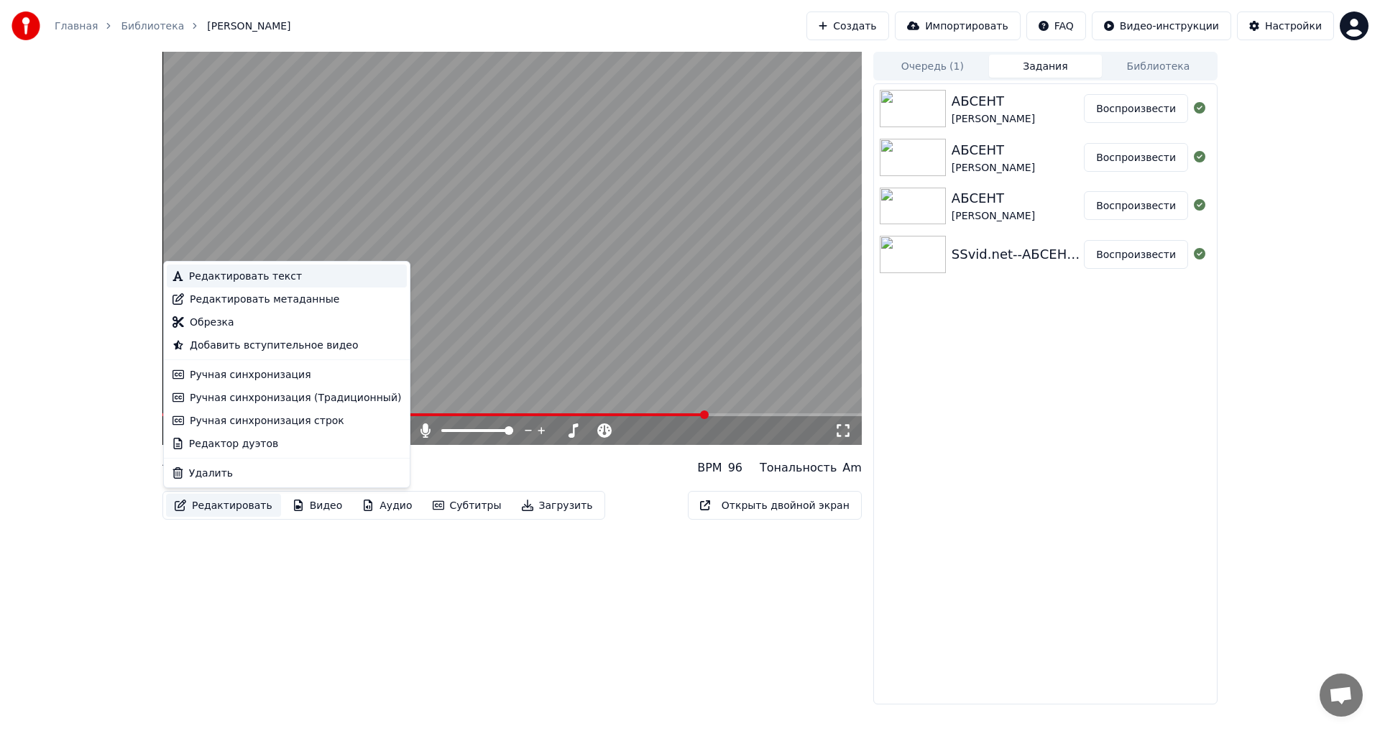
click at [235, 285] on div "Редактировать текст" at bounding box center [287, 275] width 240 height 23
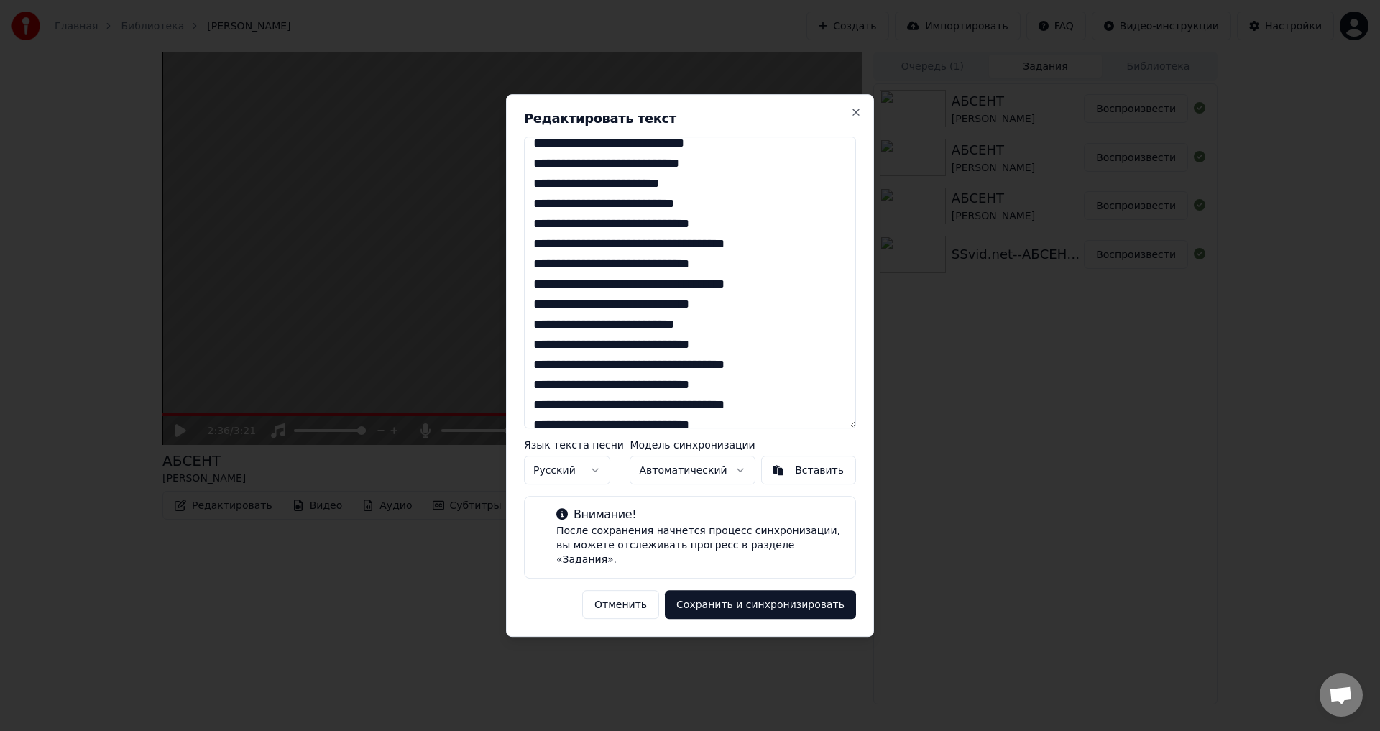
scroll to position [144, 0]
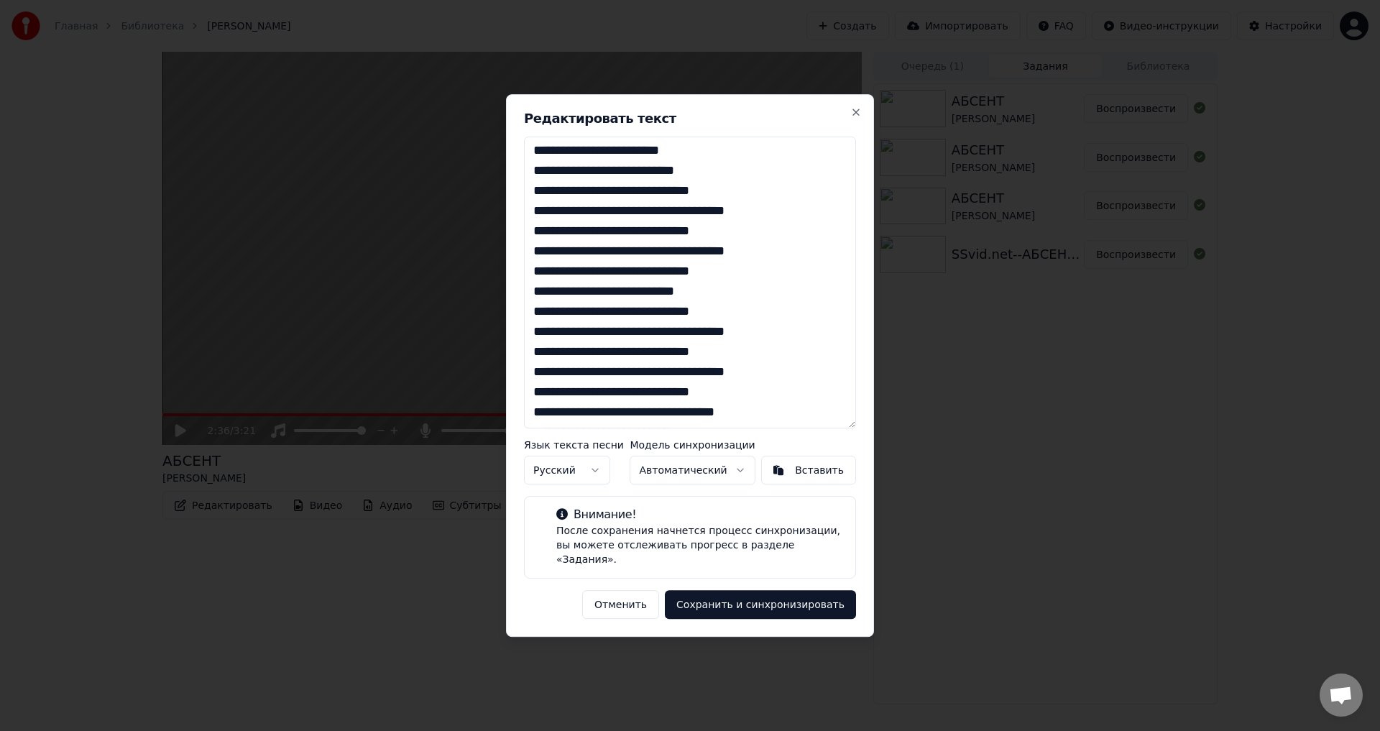
drag, startPoint x: 527, startPoint y: 297, endPoint x: 780, endPoint y: 394, distance: 271.2
click at [780, 394] on textarea at bounding box center [690, 283] width 332 height 292
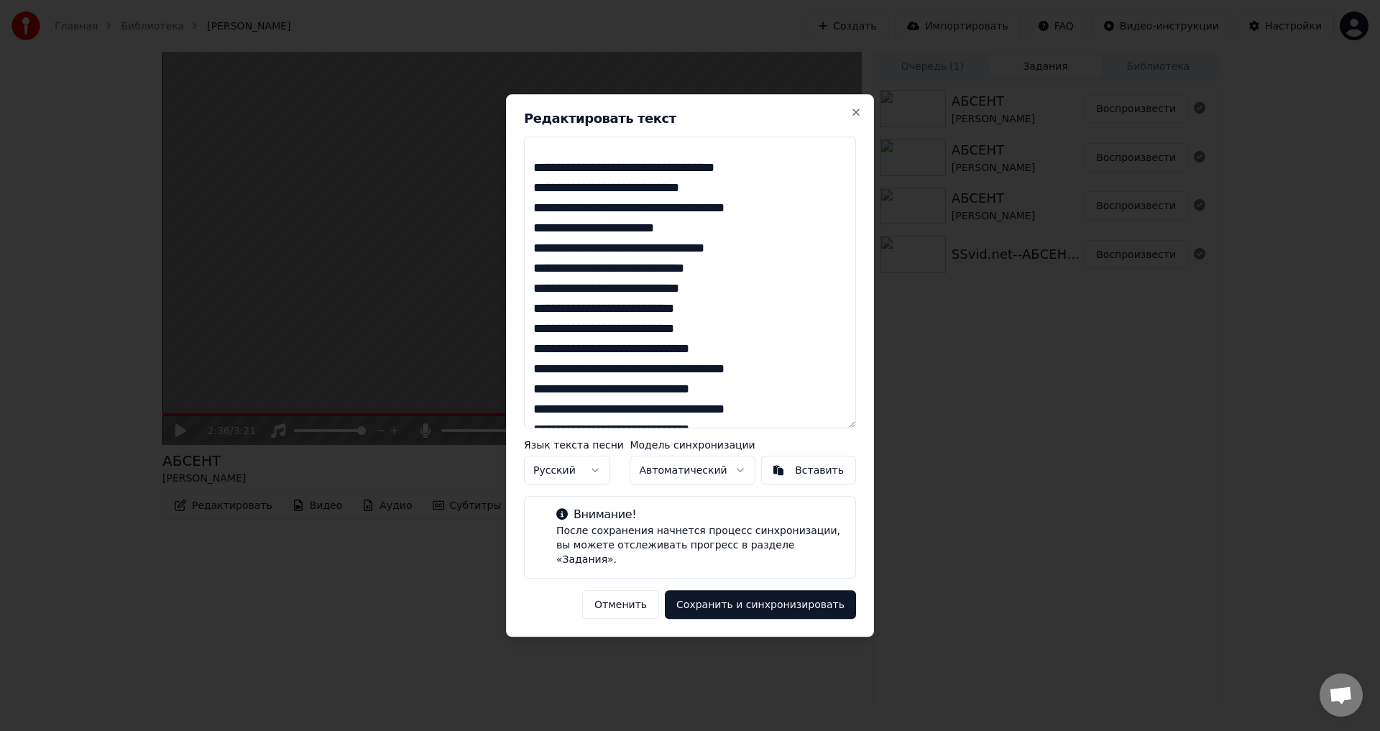
scroll to position [359, 0]
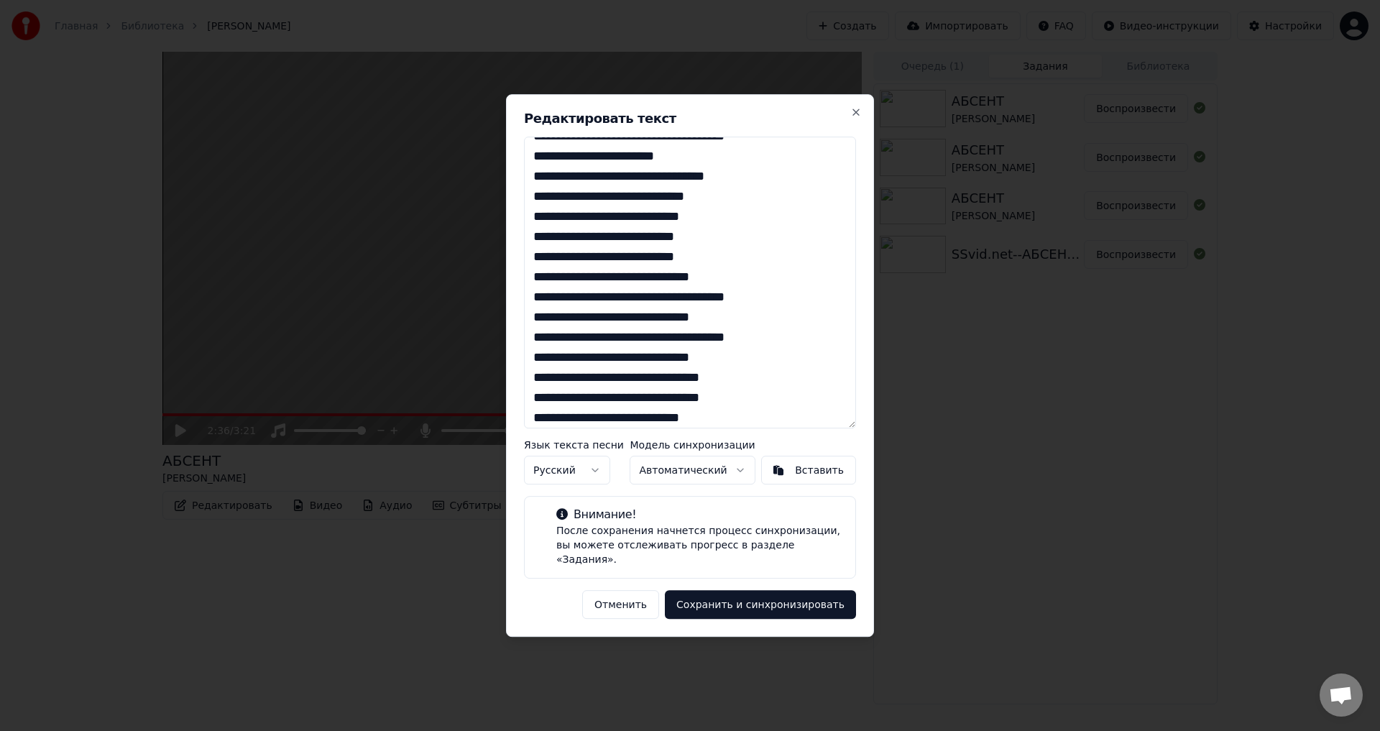
click at [728, 362] on textarea at bounding box center [690, 283] width 332 height 292
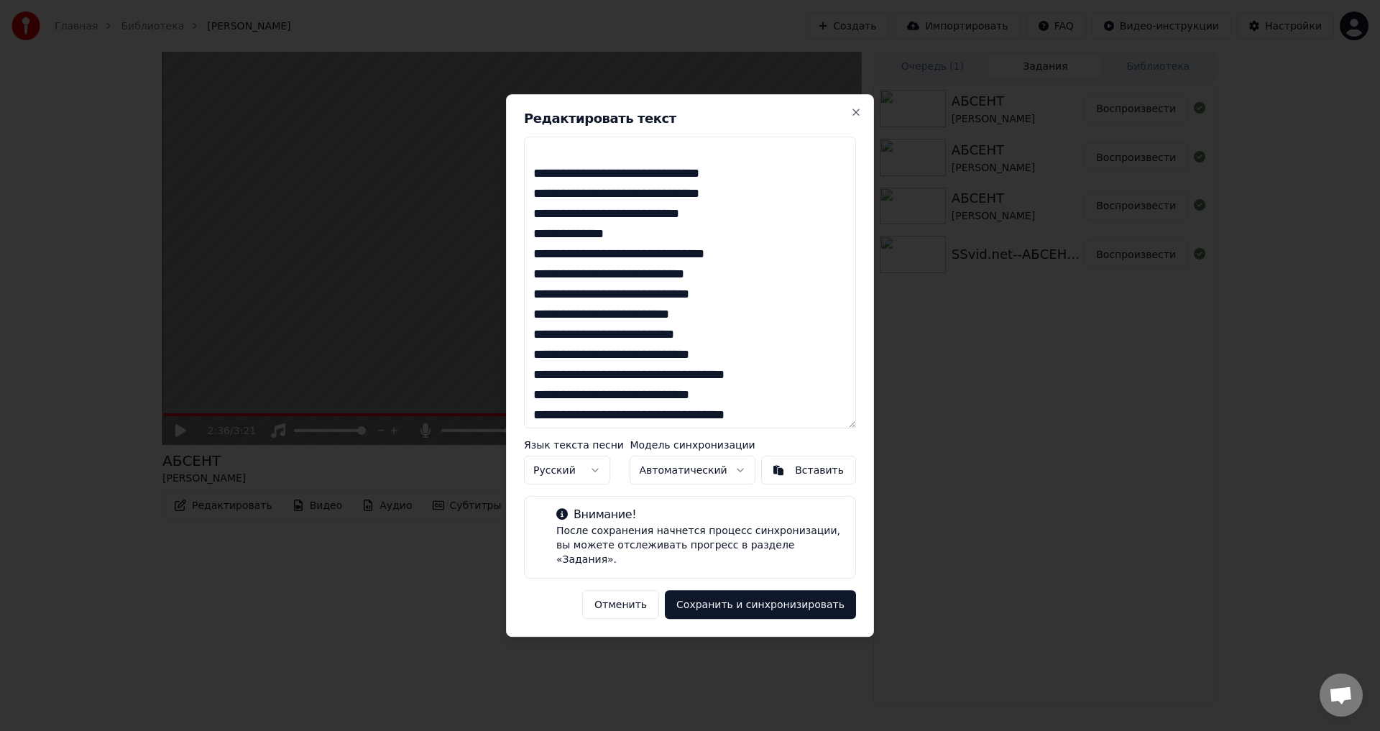
scroll to position [606, 0]
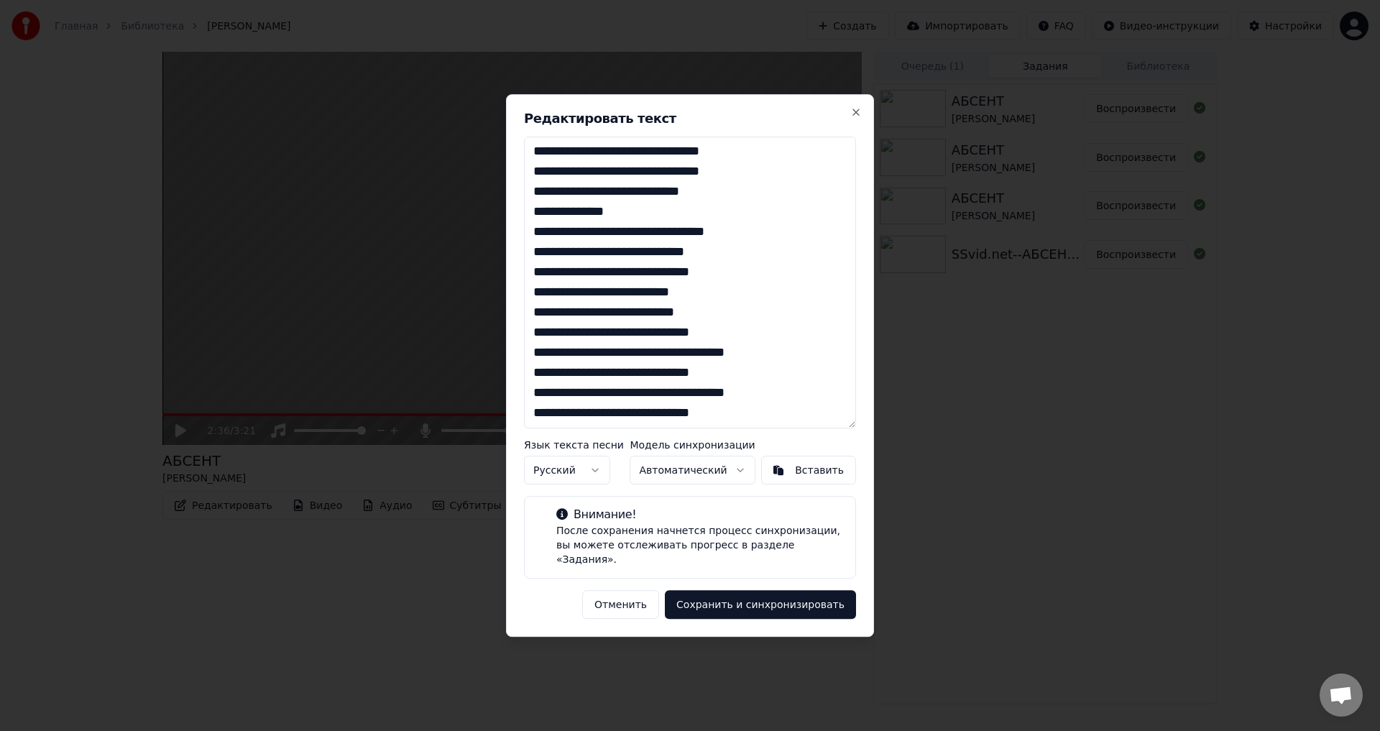
click at [728, 421] on textarea at bounding box center [690, 283] width 332 height 292
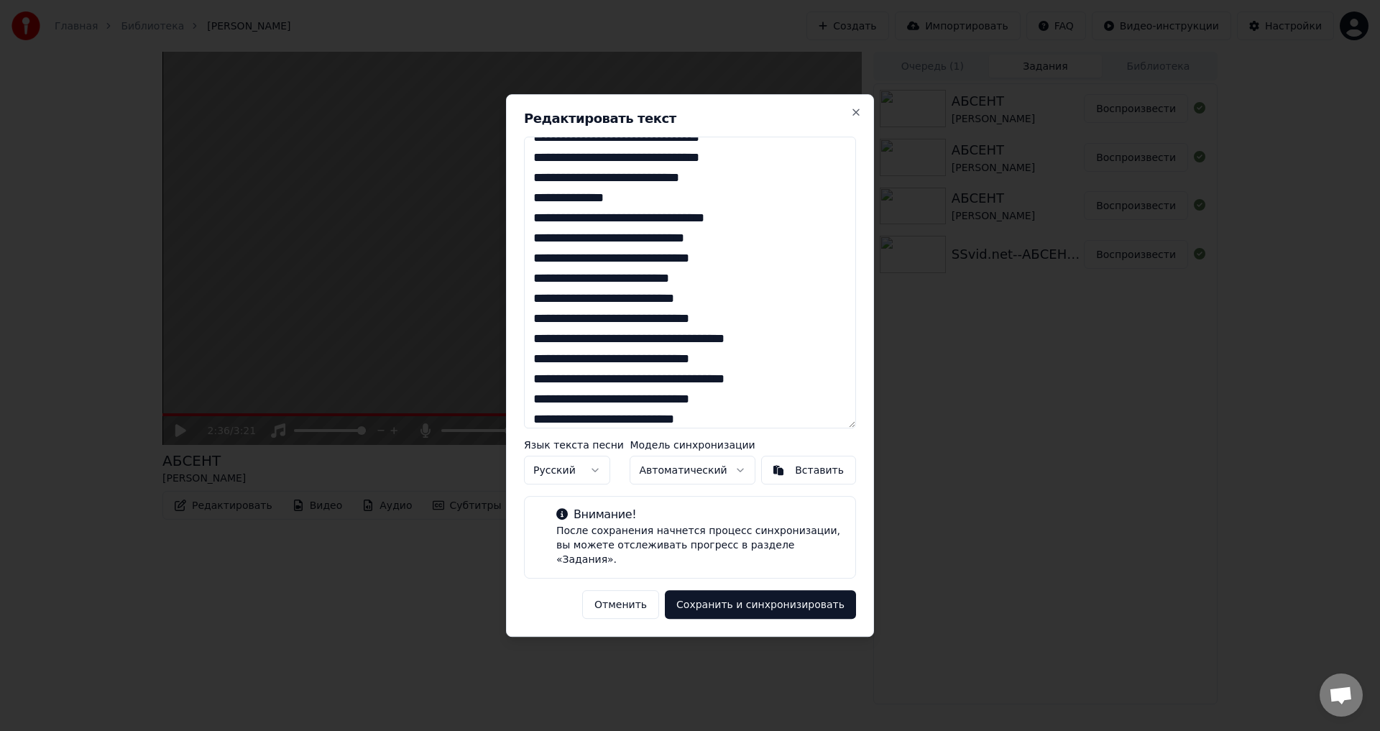
scroll to position [720, 0]
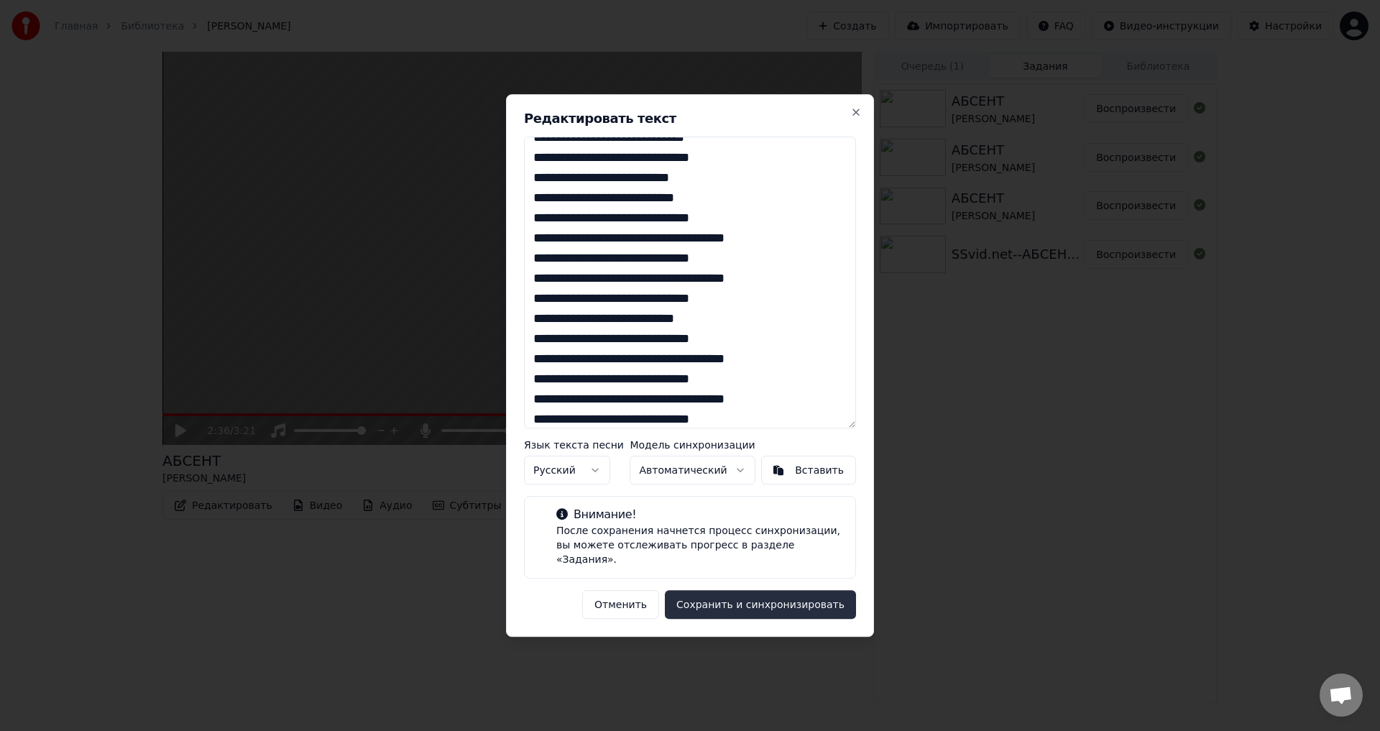
type textarea "**********"
click at [737, 603] on button "Сохранить и синхронизировать" at bounding box center [760, 604] width 191 height 29
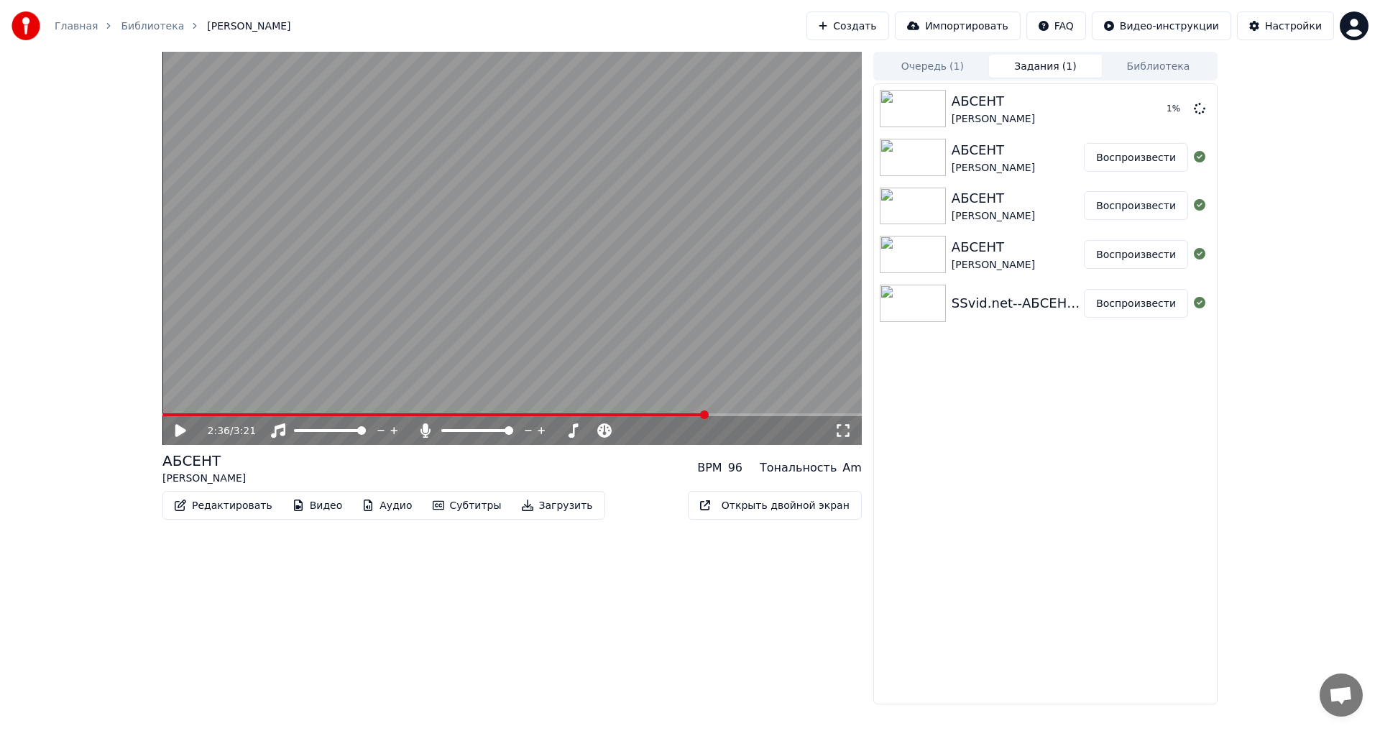
click at [330, 415] on span at bounding box center [434, 414] width 544 height 3
click at [239, 414] on span at bounding box center [200, 414] width 76 height 3
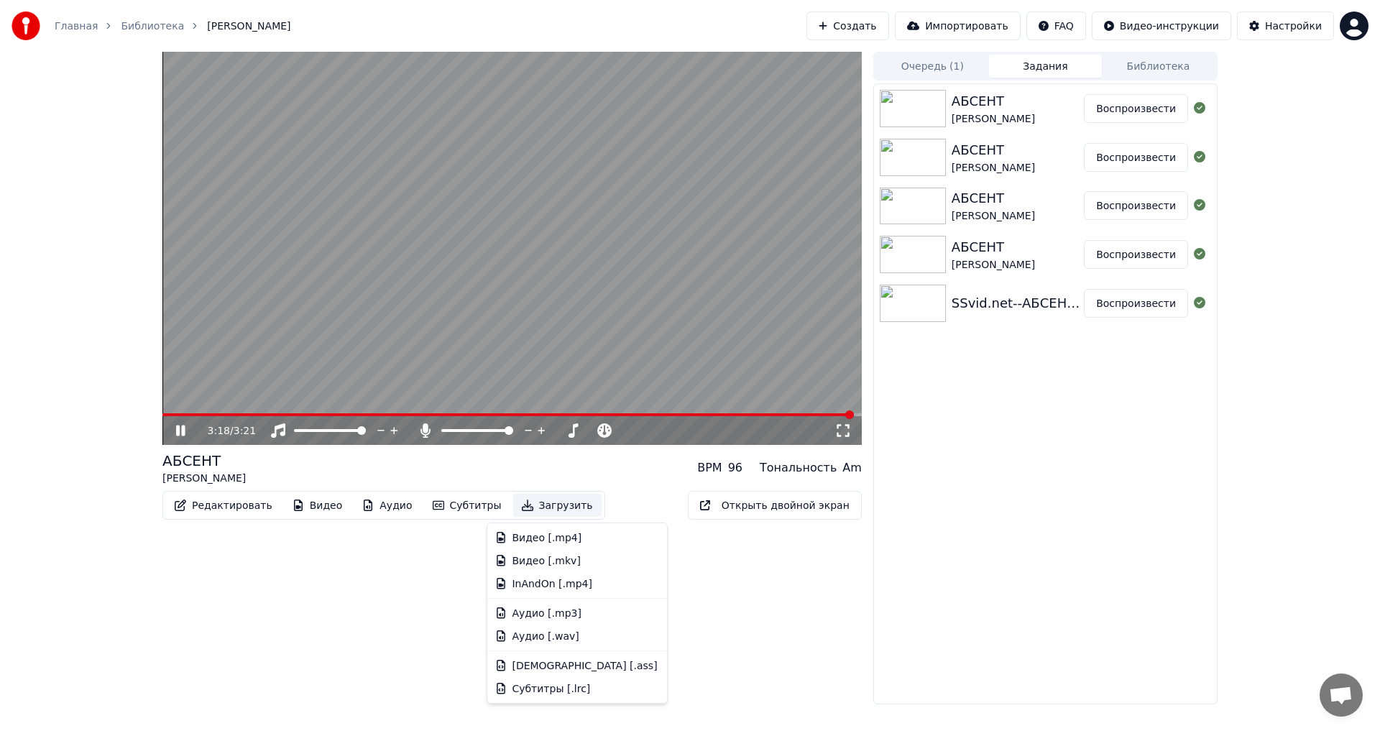
click at [521, 504] on button "Загрузить" at bounding box center [557, 505] width 88 height 23
click at [522, 540] on div "Видео [.mp4]" at bounding box center [547, 537] width 70 height 14
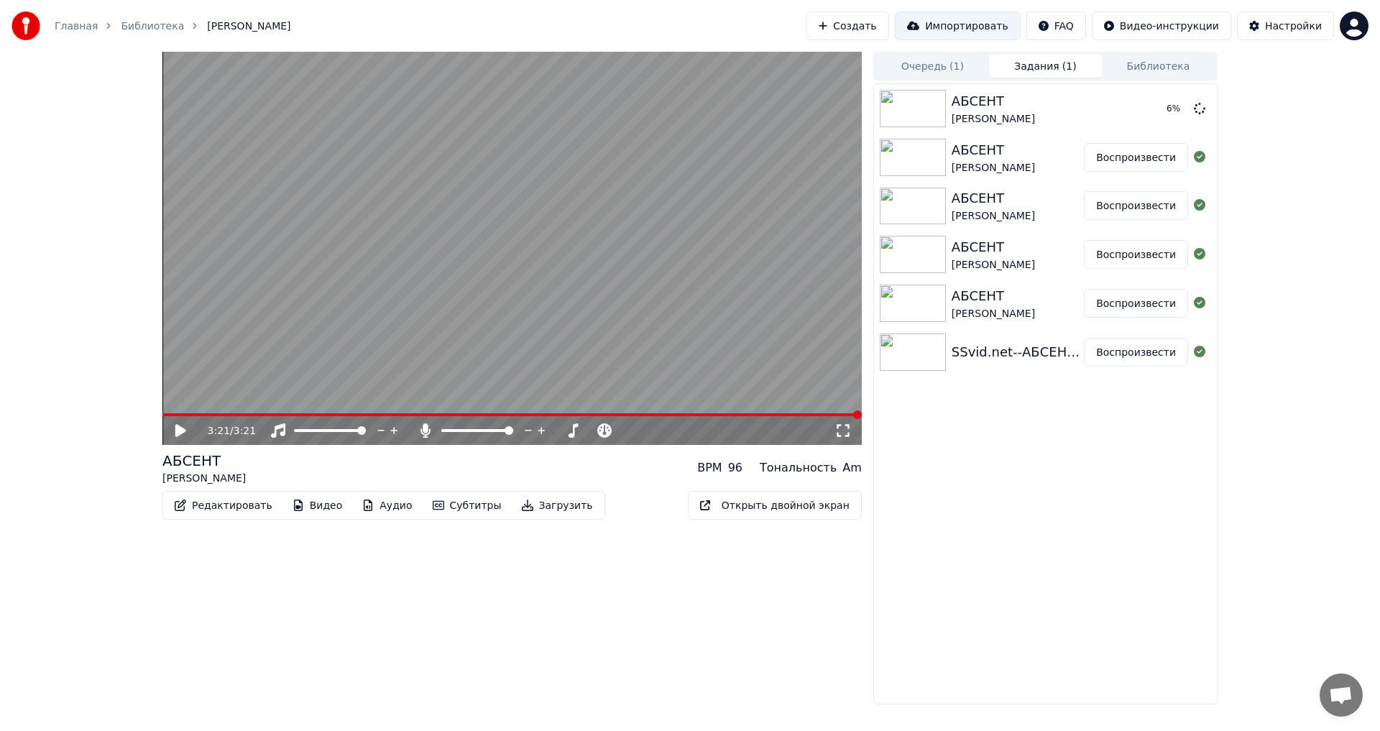
click at [981, 24] on button "Импортировать" at bounding box center [958, 25] width 126 height 29
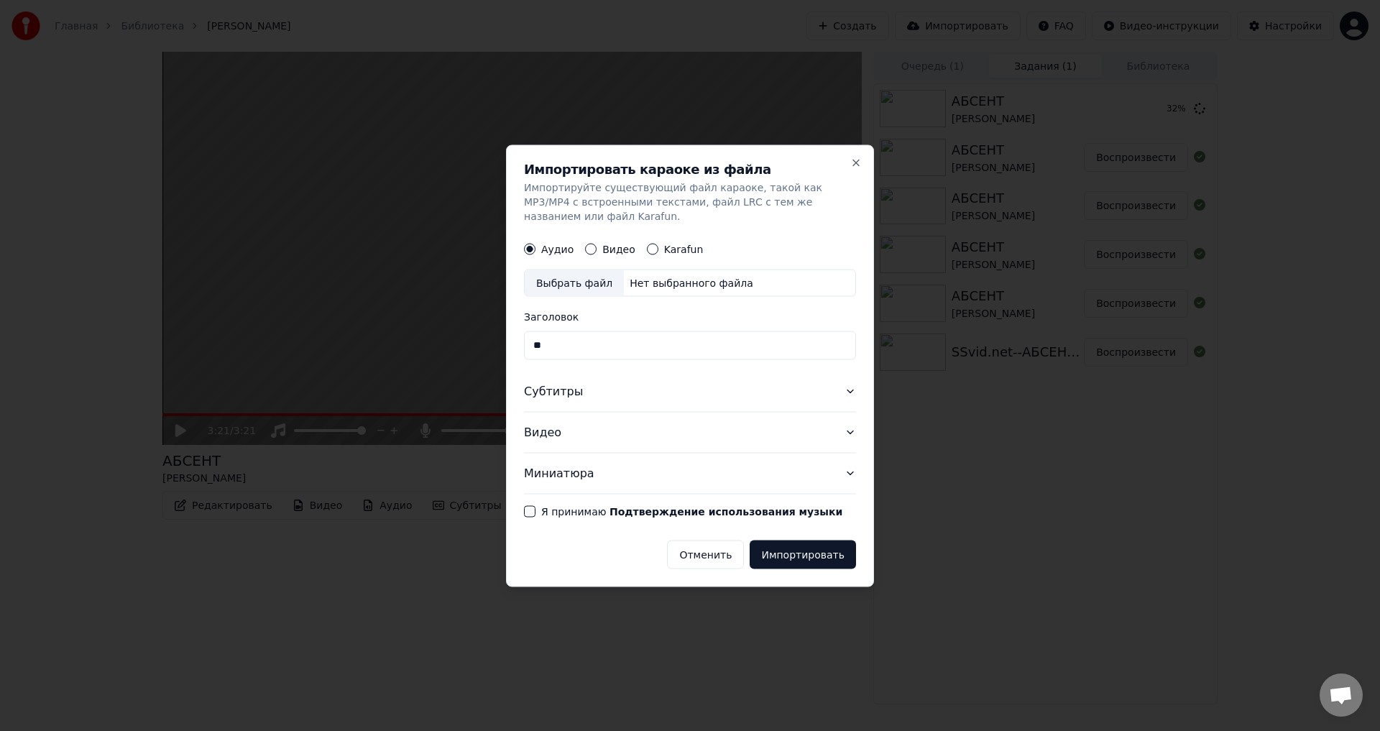
type input "*"
type input "**********"
click at [849, 392] on icon "button" at bounding box center [849, 390] width 11 height 11
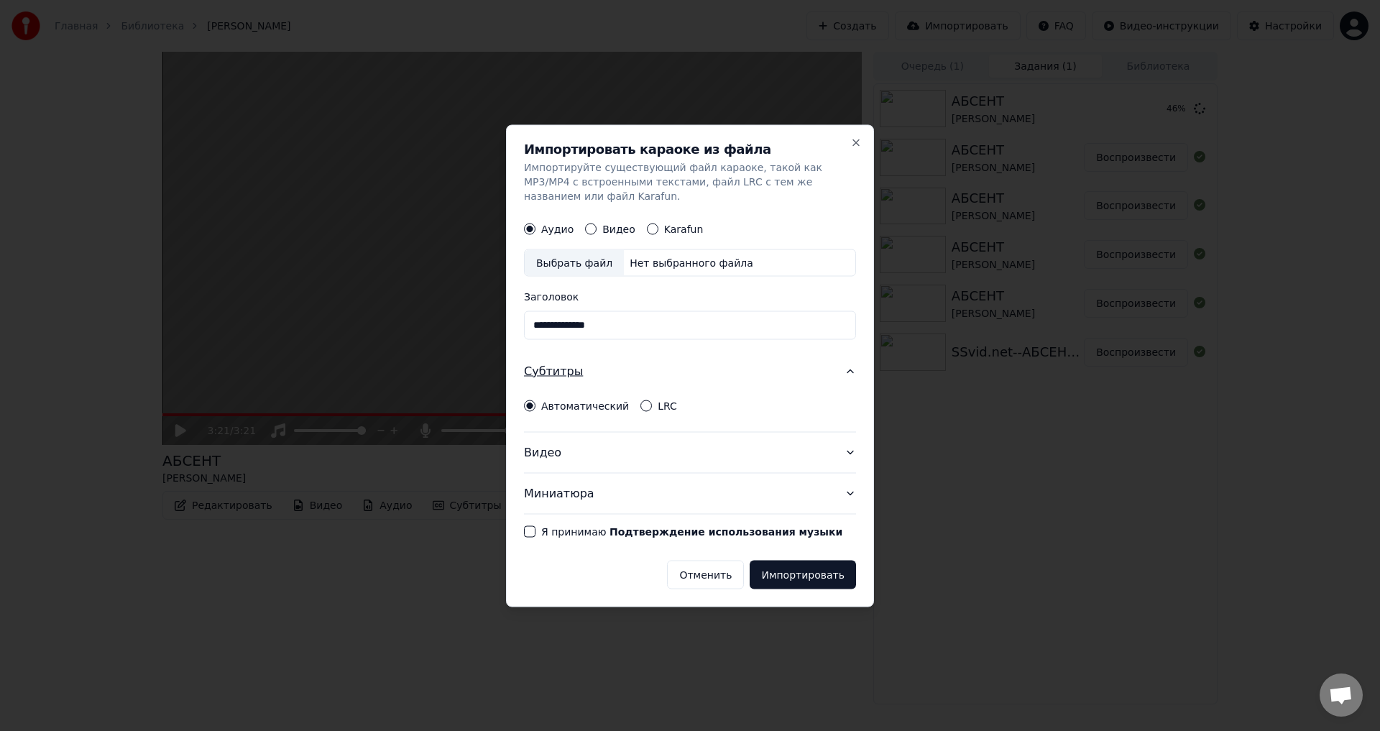
click at [849, 392] on div "Субтитры Автоматический LRC" at bounding box center [690, 391] width 332 height 81
click at [848, 452] on icon "button" at bounding box center [849, 451] width 11 height 11
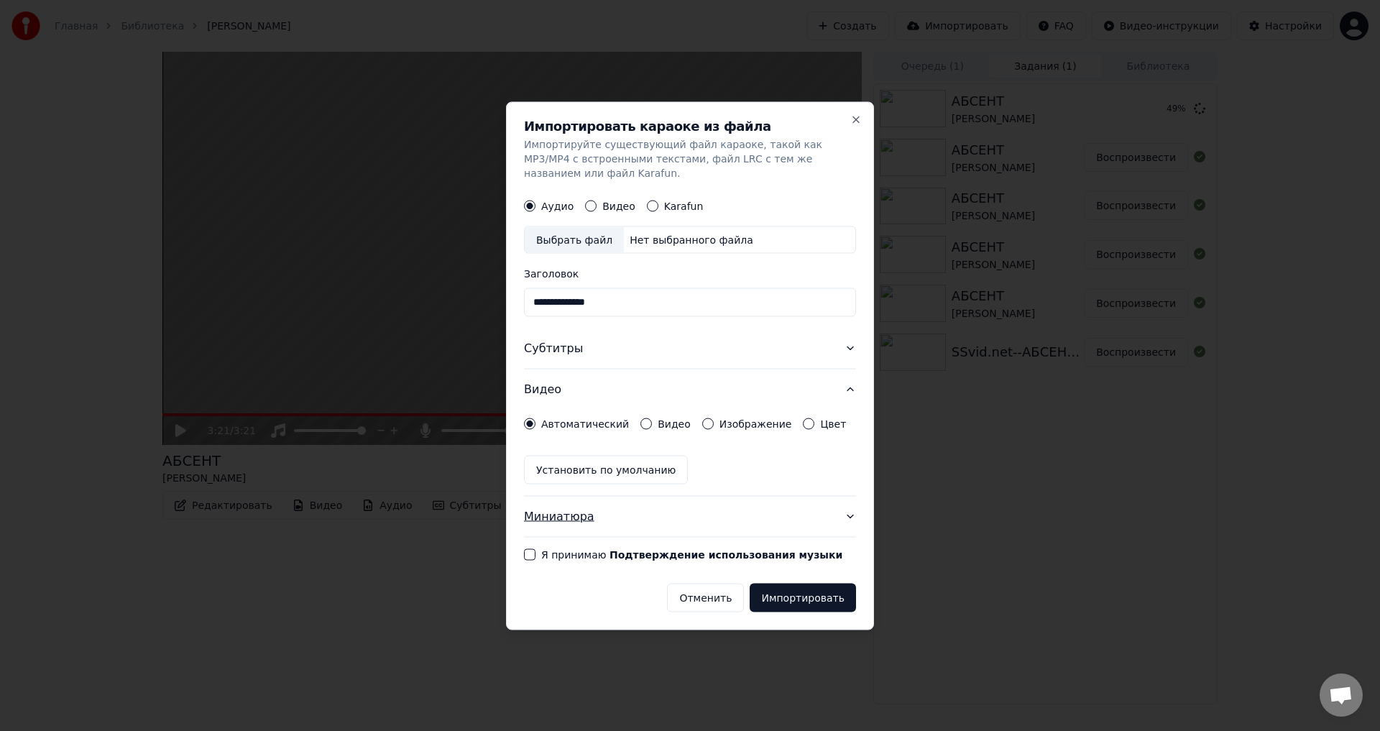
click at [848, 517] on icon "button" at bounding box center [849, 515] width 11 height 11
click at [585, 208] on button "Видео" at bounding box center [590, 205] width 11 height 11
click at [701, 601] on button "Отменить" at bounding box center [705, 597] width 77 height 29
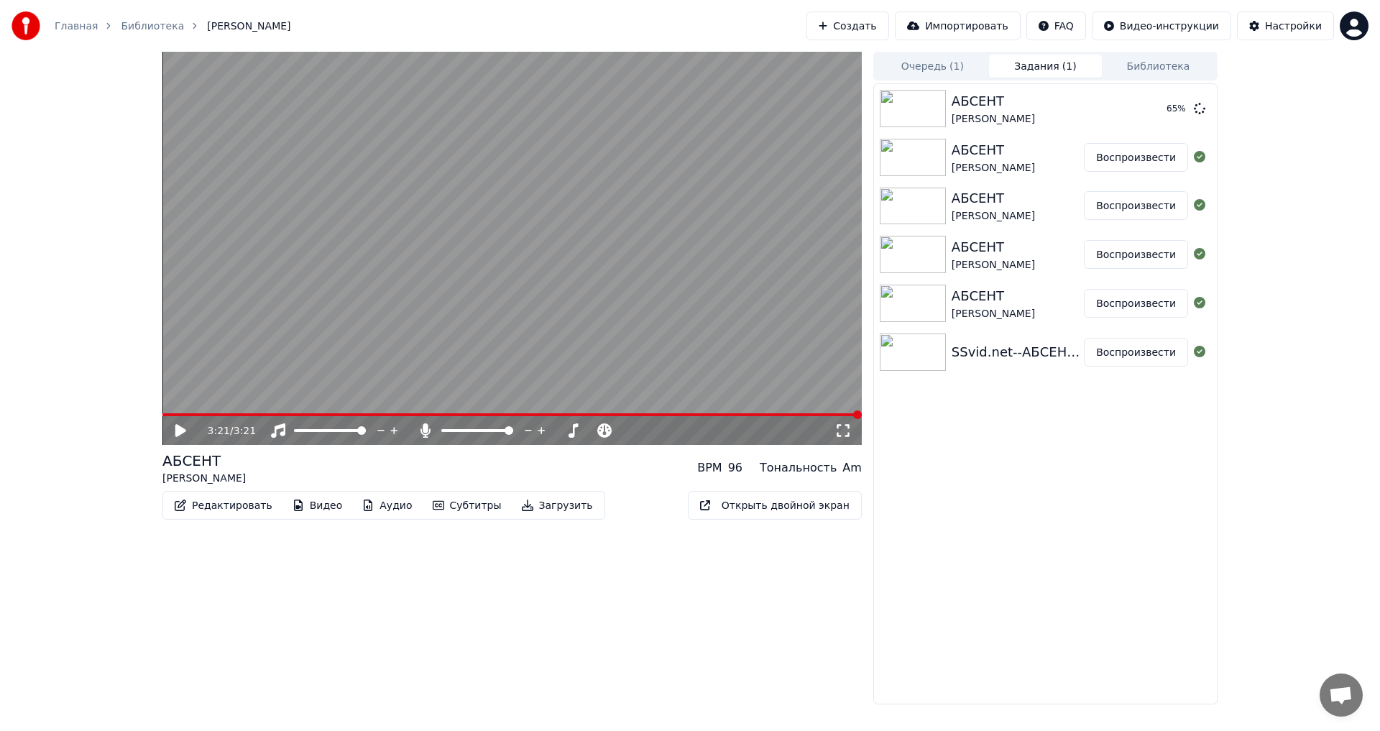
click at [521, 508] on button "Загрузить" at bounding box center [557, 505] width 88 height 23
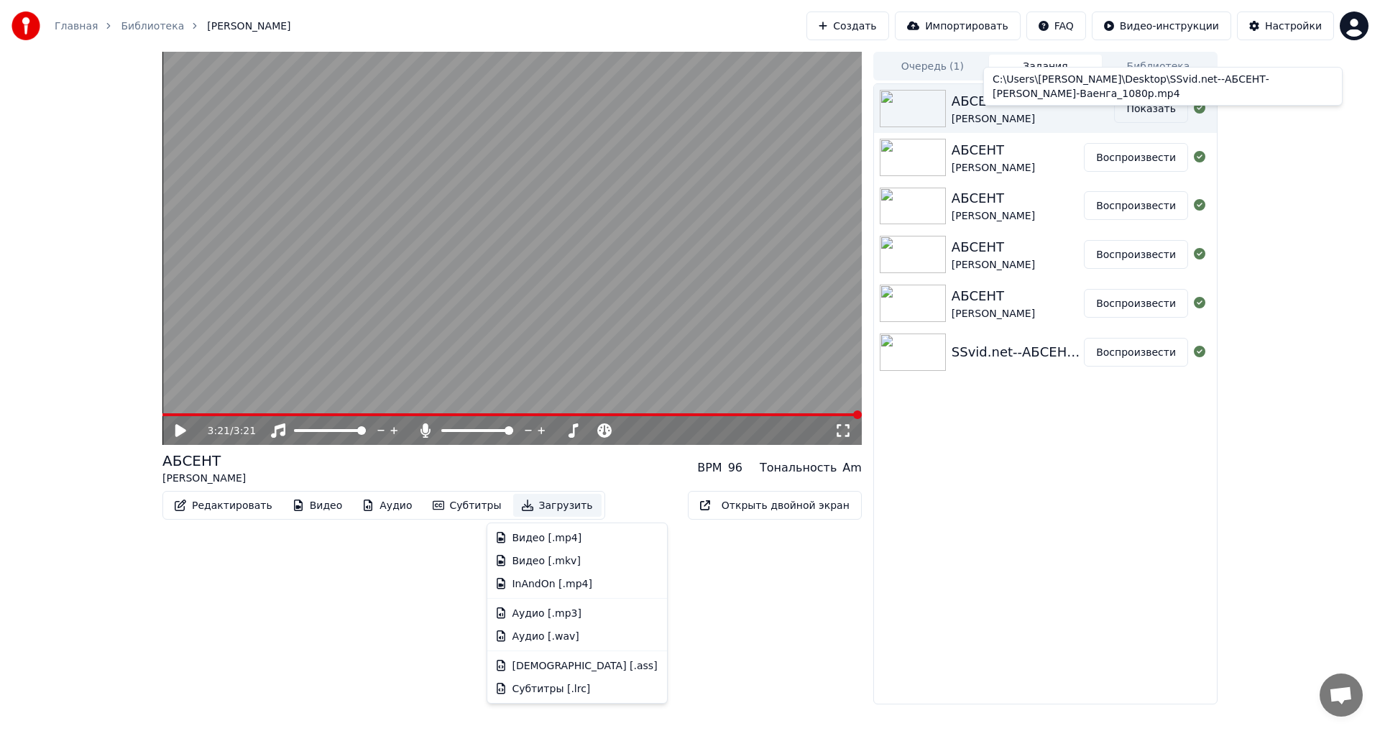
click at [1163, 110] on button "Показать" at bounding box center [1151, 108] width 74 height 29
